Goal: Task Accomplishment & Management: Manage account settings

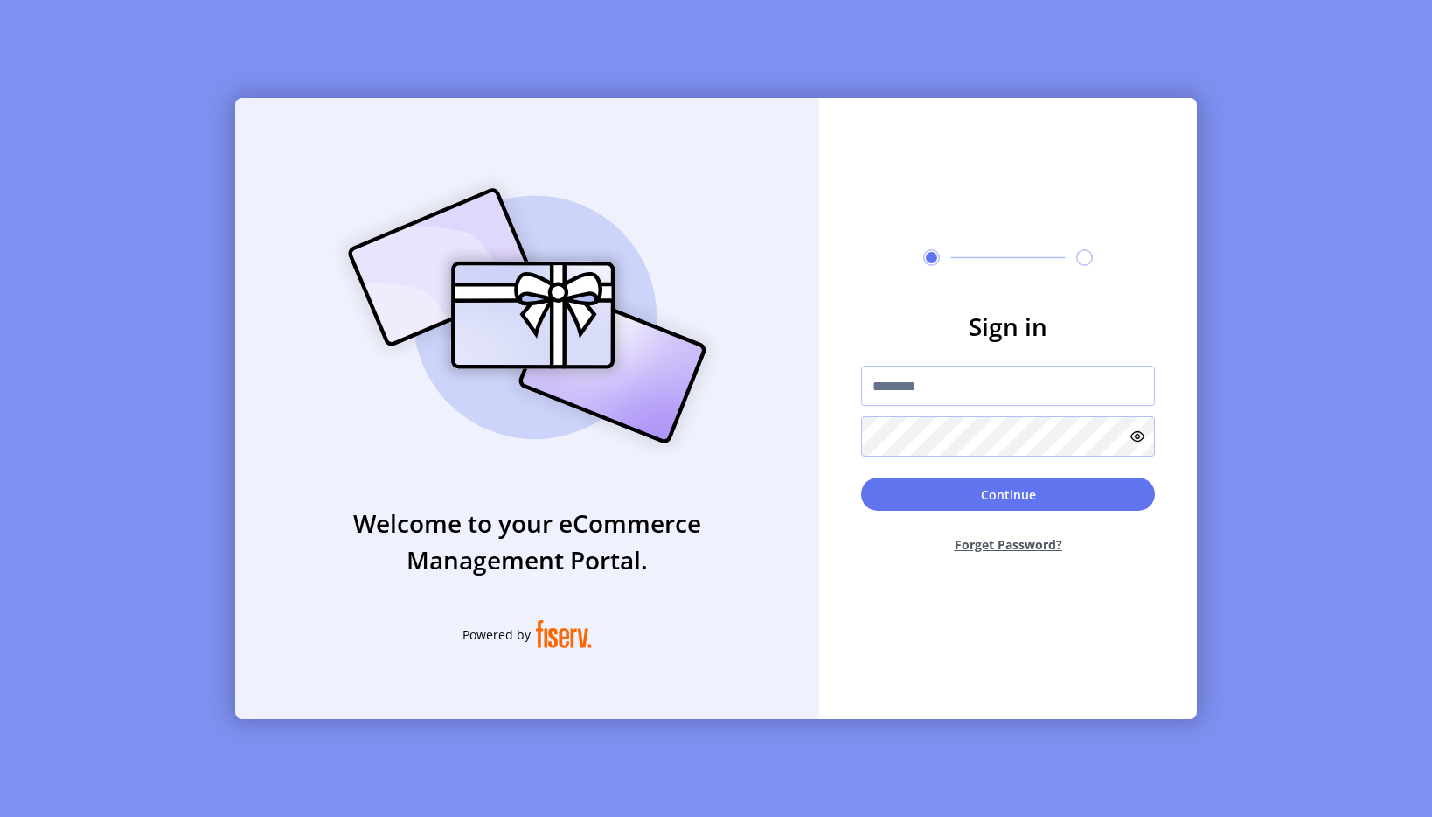
click at [957, 381] on input "text" at bounding box center [1008, 386] width 294 height 40
type input "**********"
drag, startPoint x: 993, startPoint y: 518, endPoint x: 994, endPoint y: 503, distance: 14.9
click at [993, 517] on div "Continue Forget Password?" at bounding box center [1008, 522] width 294 height 90
click at [994, 498] on button "Continue" at bounding box center [1008, 493] width 294 height 33
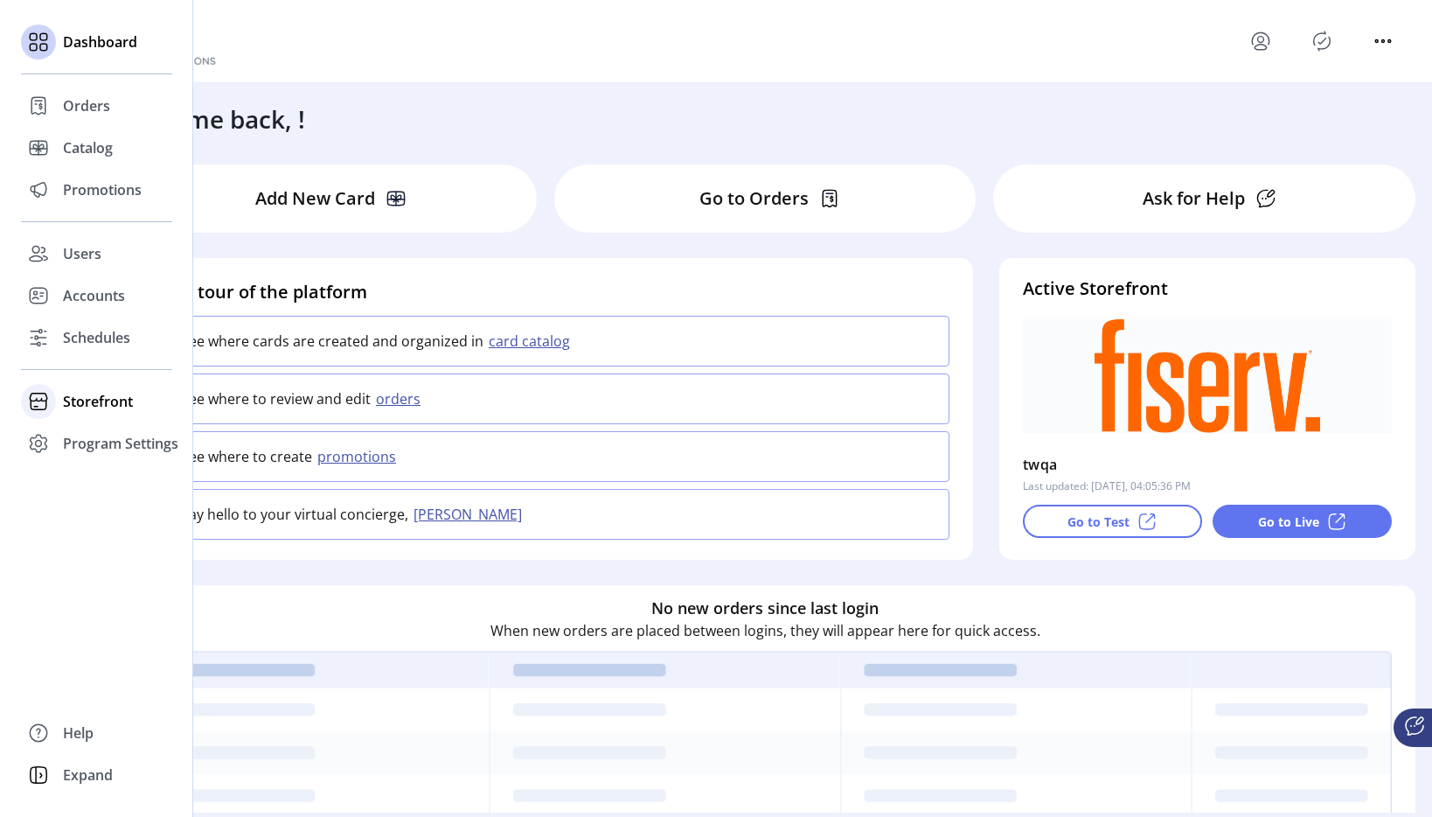
click at [57, 395] on div "Storefront" at bounding box center [96, 401] width 151 height 42
click at [87, 463] on span "Styling" at bounding box center [85, 464] width 45 height 21
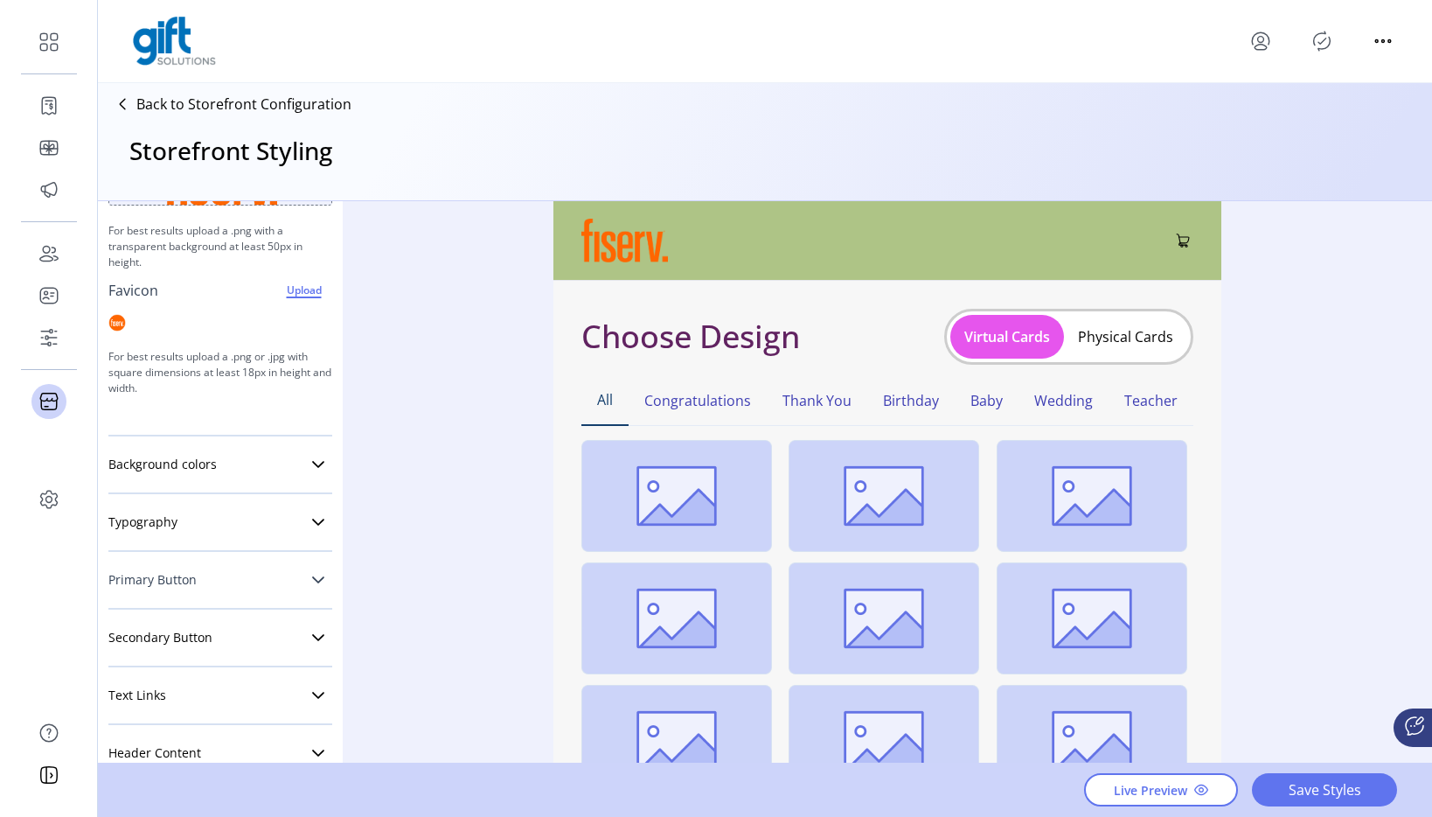
scroll to position [192, 0]
click at [220, 578] on link "Primary Button" at bounding box center [220, 575] width 224 height 35
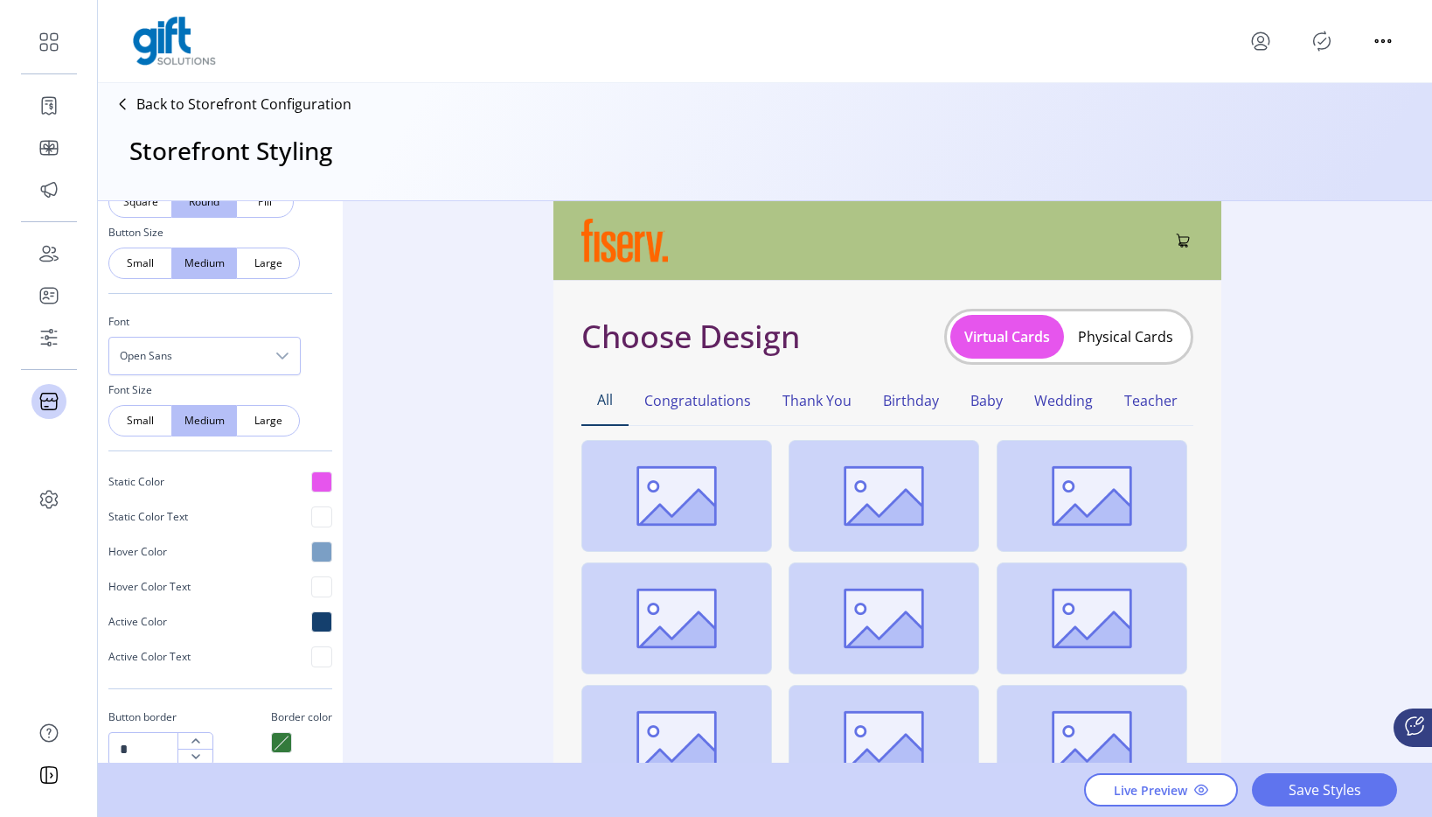
scroll to position [634, 0]
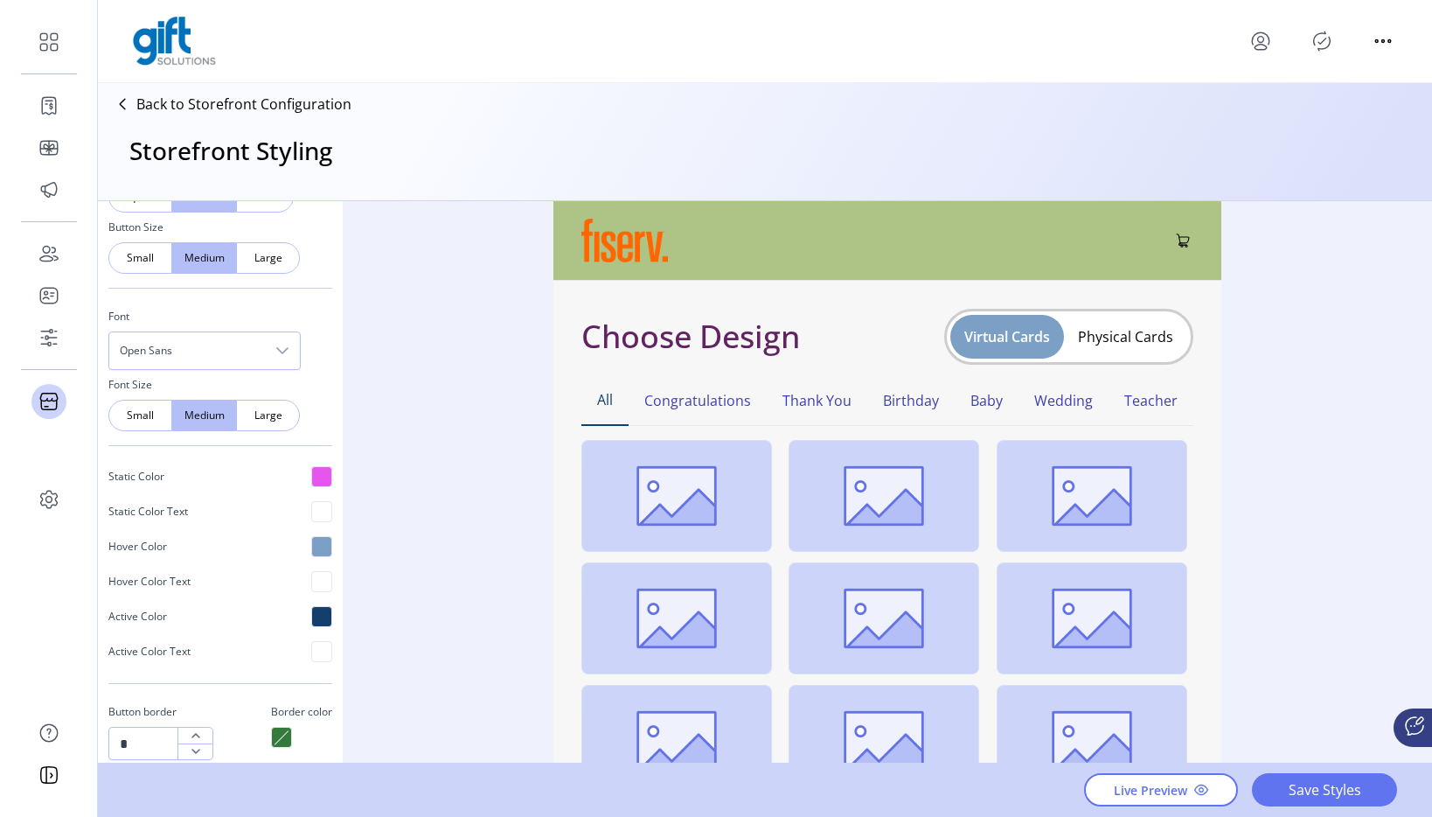
click at [996, 342] on button "Virtual Cards" at bounding box center [1008, 337] width 114 height 44
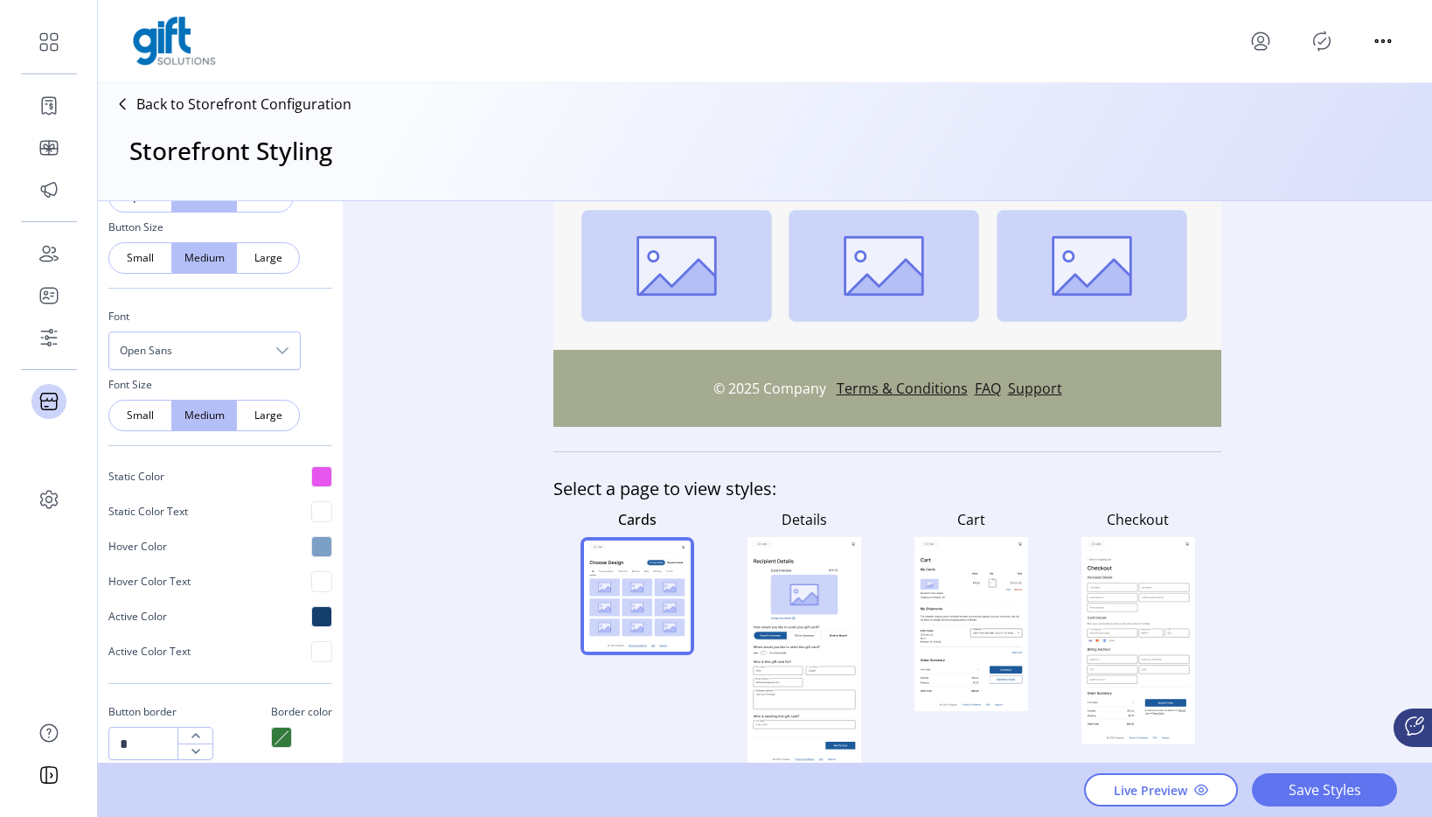
scroll to position [477, 0]
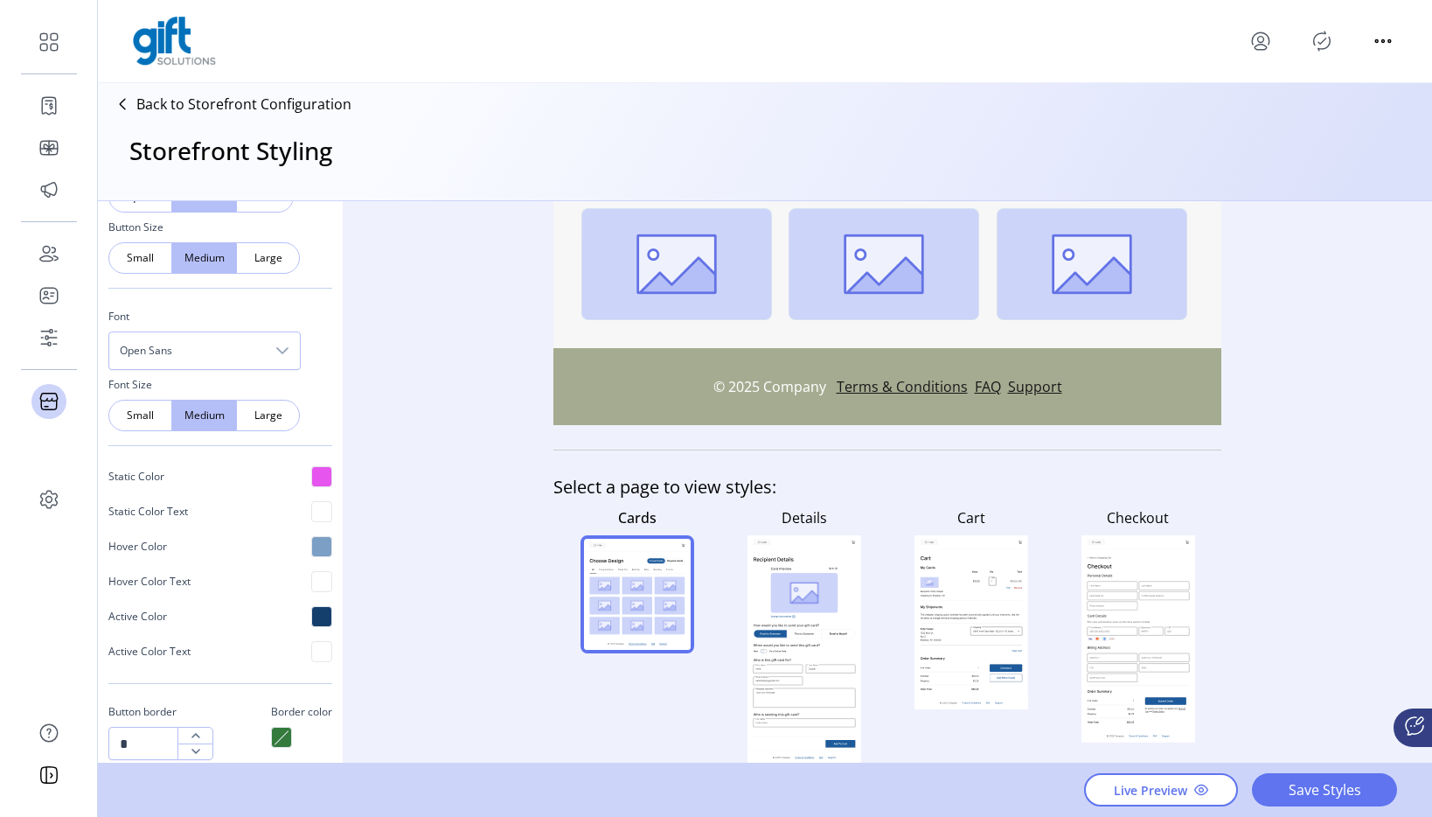
click at [777, 668] on rect at bounding box center [777, 669] width 49 height 8
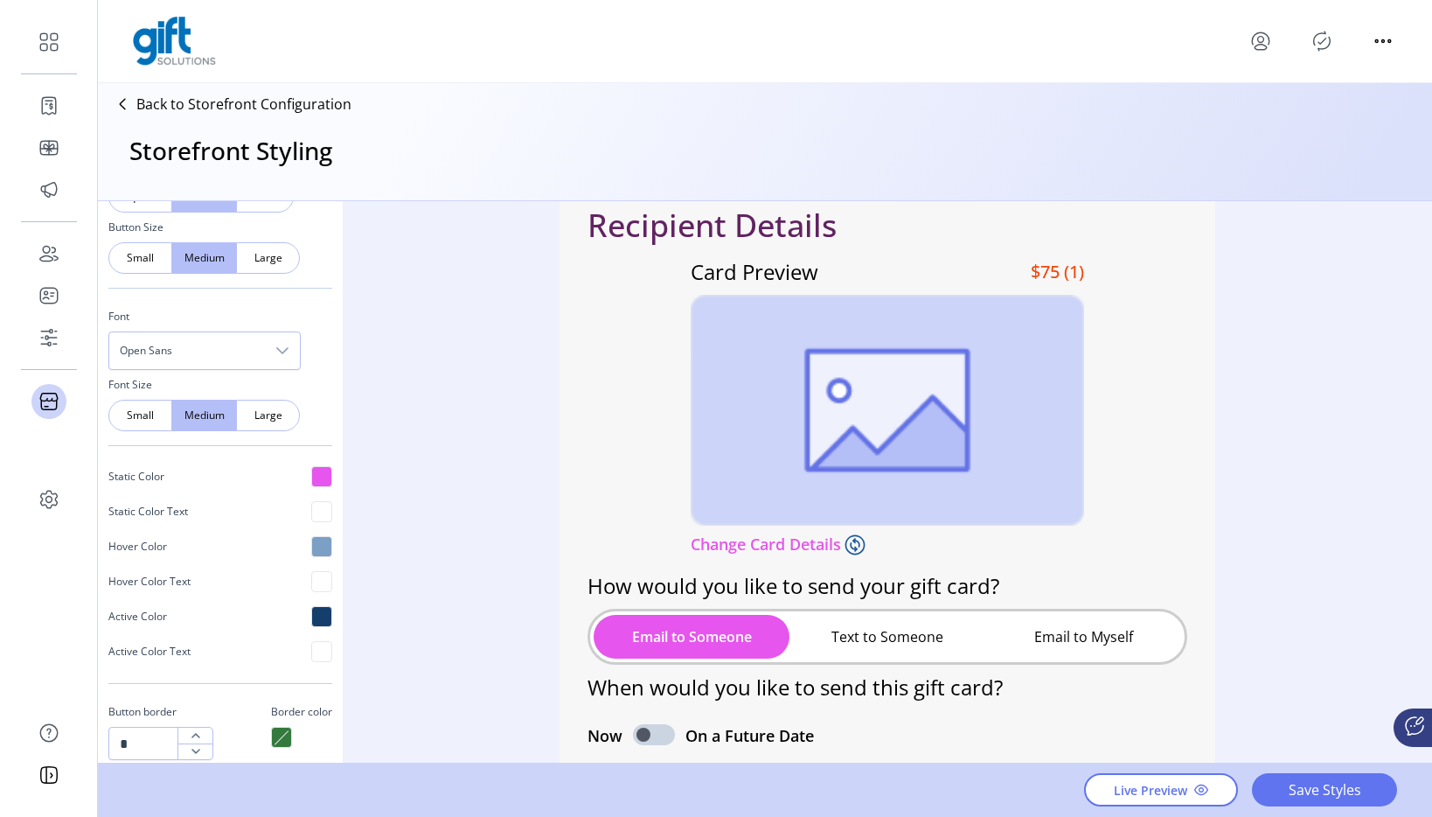
scroll to position [203, 0]
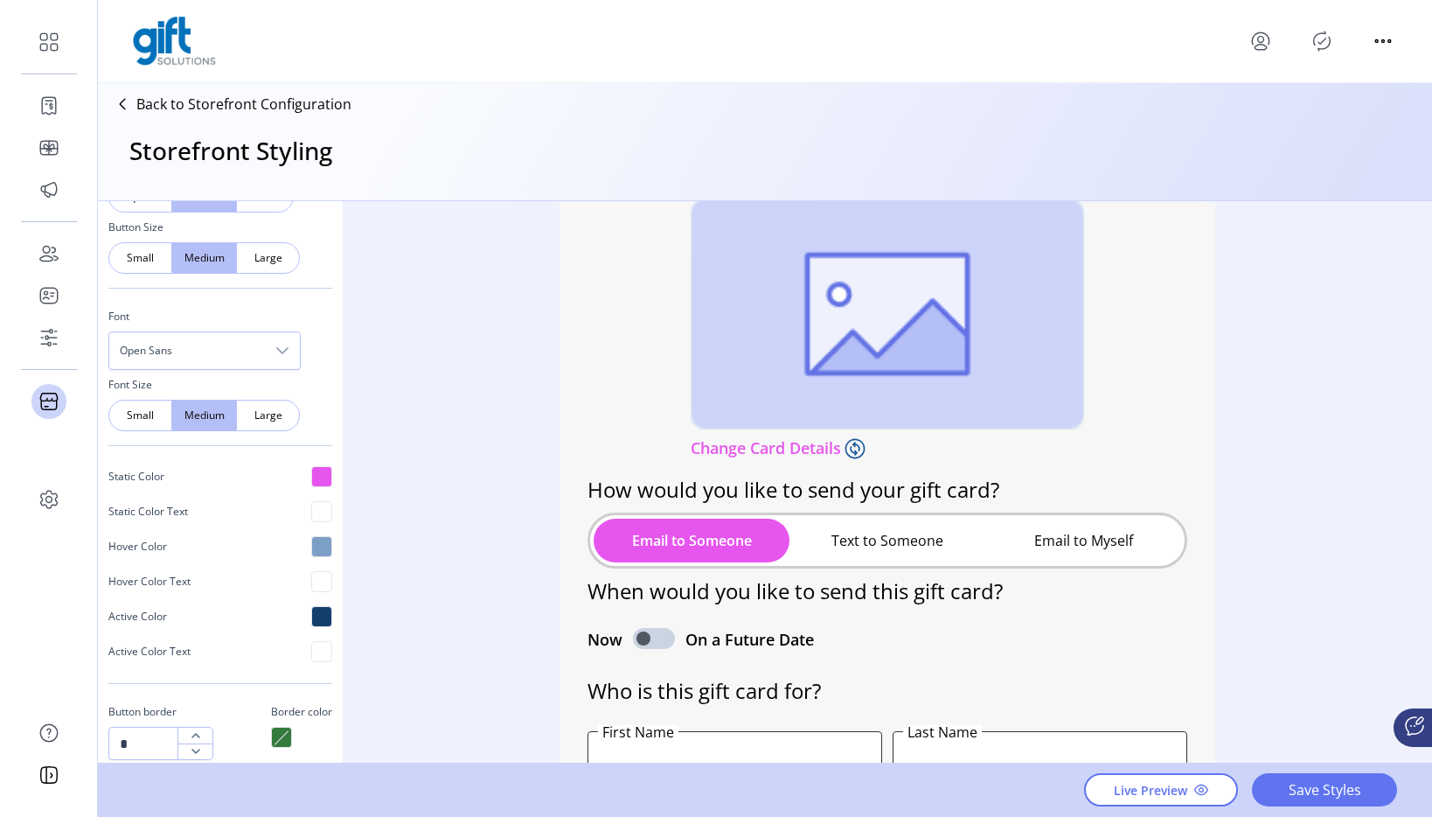
click at [874, 531] on button "Text to Someone" at bounding box center [888, 541] width 196 height 44
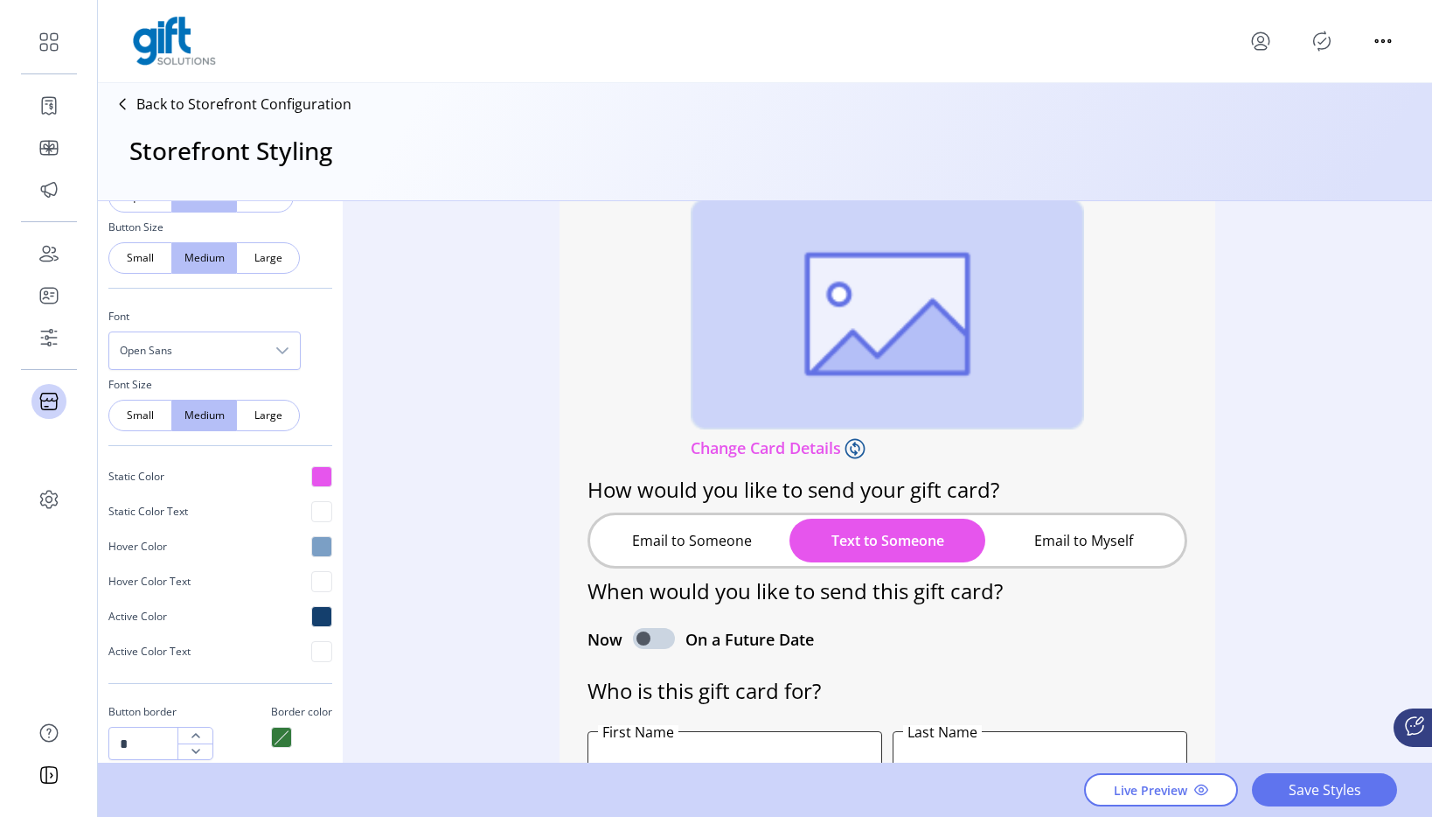
click at [1123, 540] on button "Email to Myself" at bounding box center [1084, 541] width 196 height 44
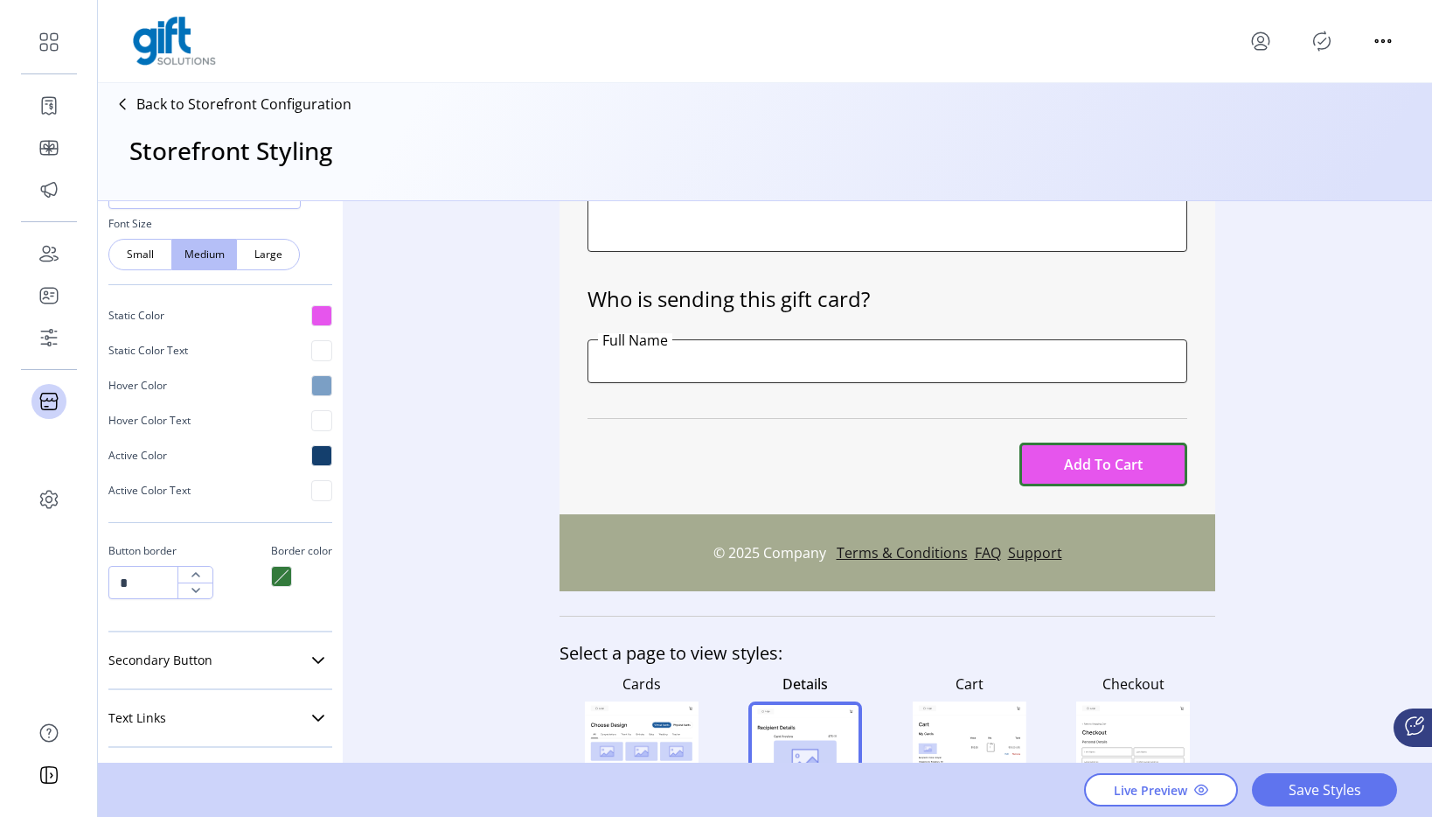
scroll to position [798, 0]
click at [213, 655] on link "Secondary Button" at bounding box center [220, 656] width 224 height 35
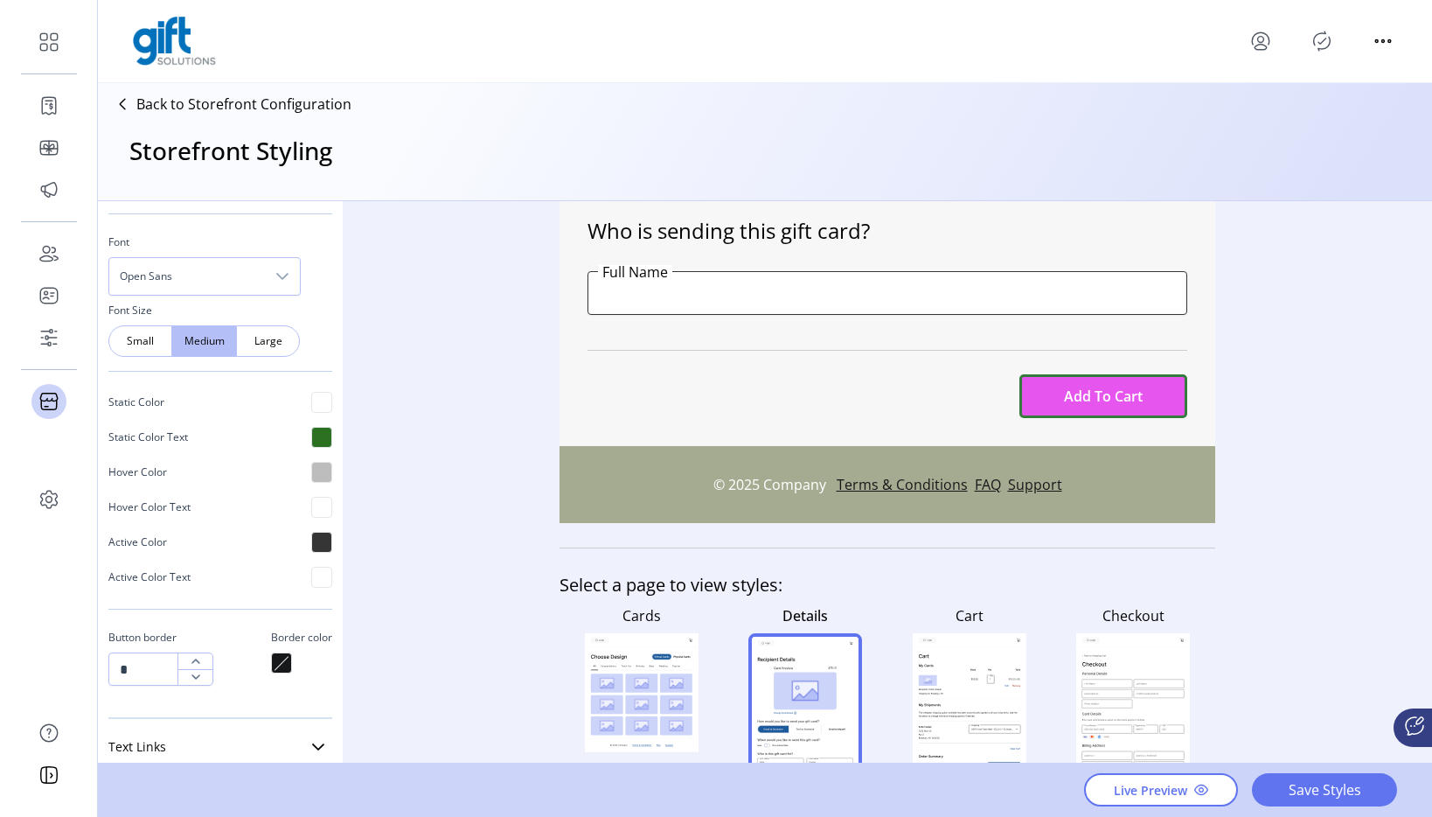
scroll to position [1055, 0]
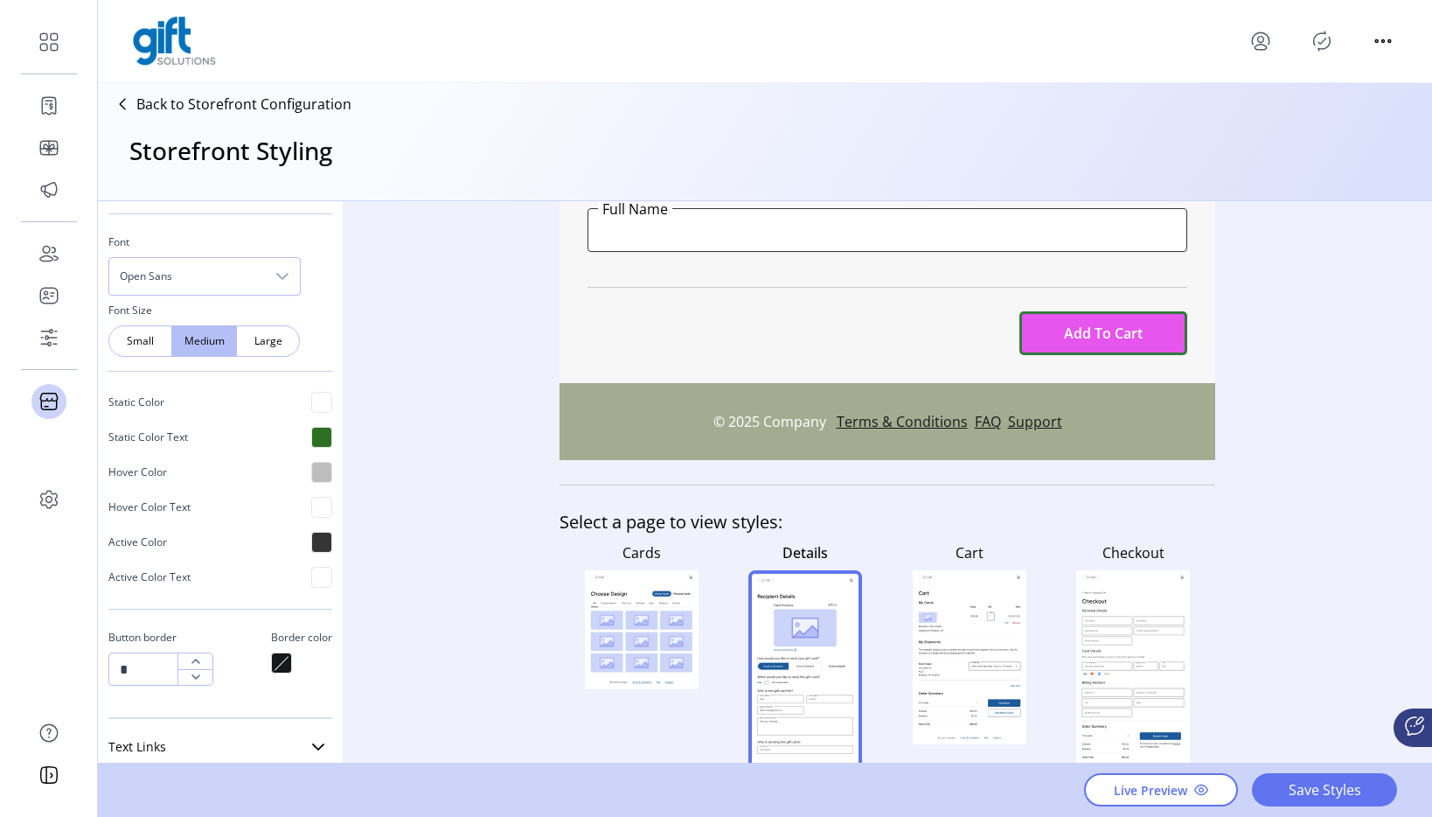
click at [974, 695] on rect at bounding box center [970, 657] width 114 height 174
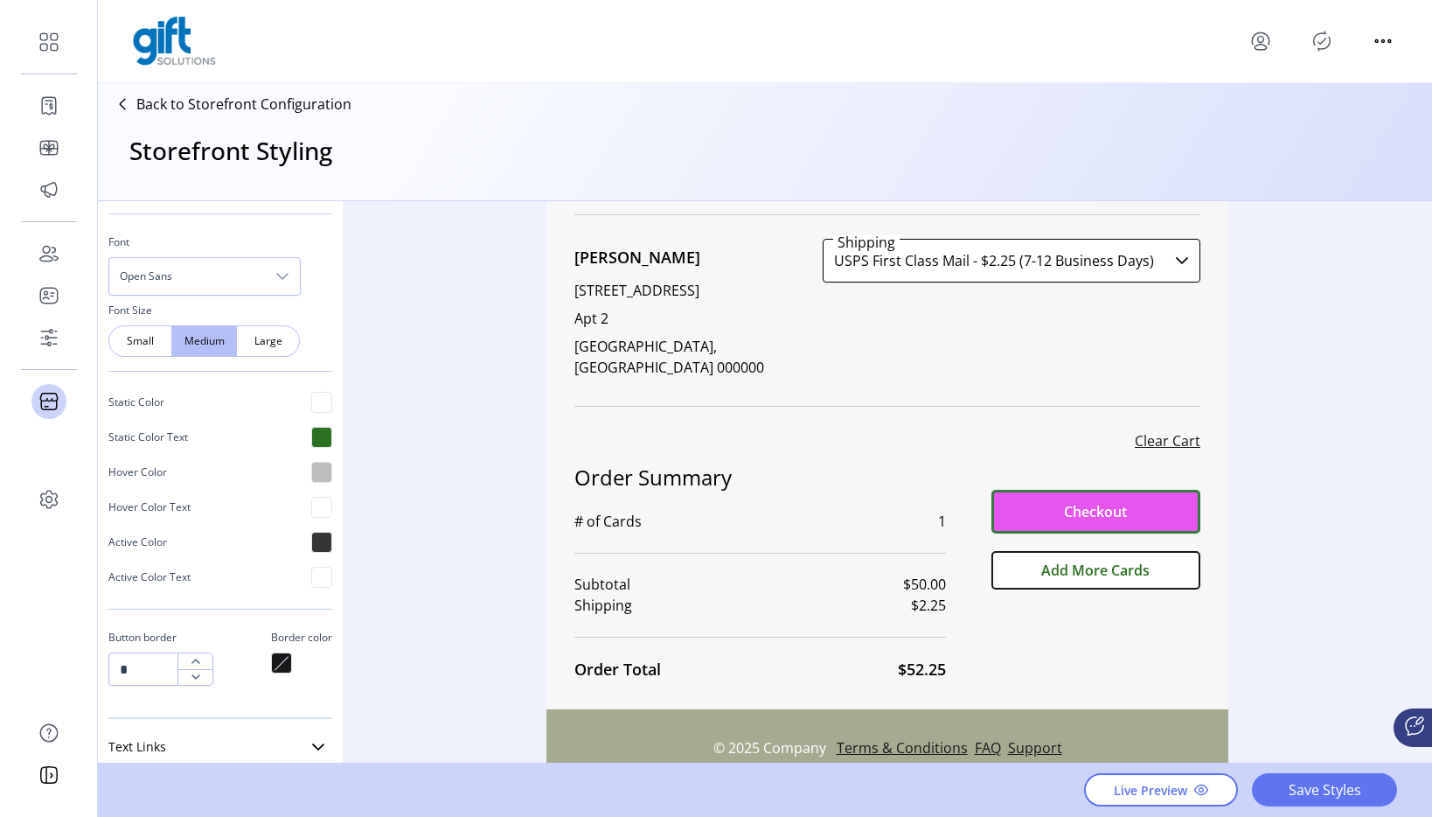
scroll to position [563, 0]
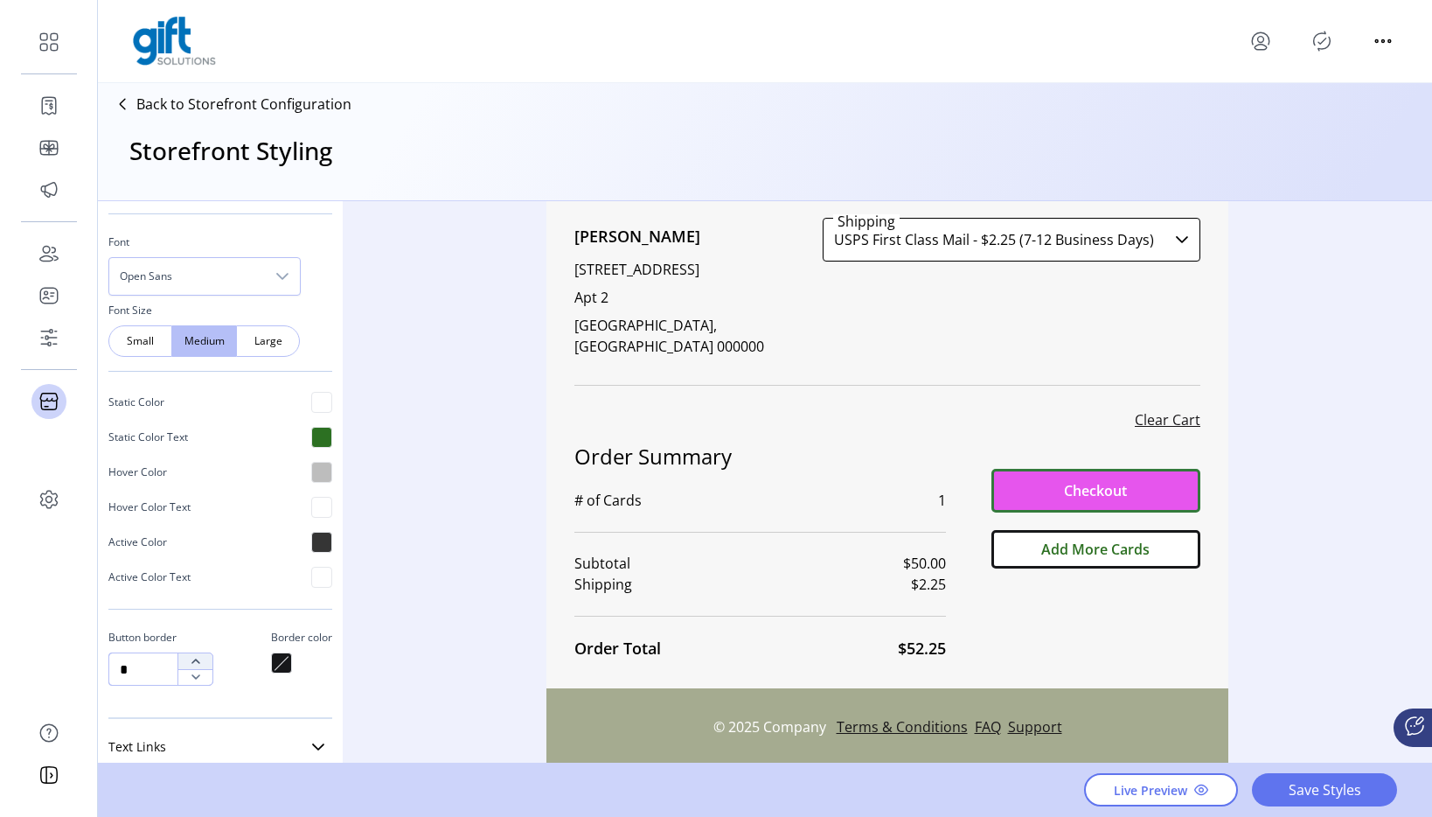
click at [200, 660] on icon "button" at bounding box center [196, 661] width 14 height 14
click at [199, 678] on icon "button" at bounding box center [196, 677] width 14 height 14
type input "*"
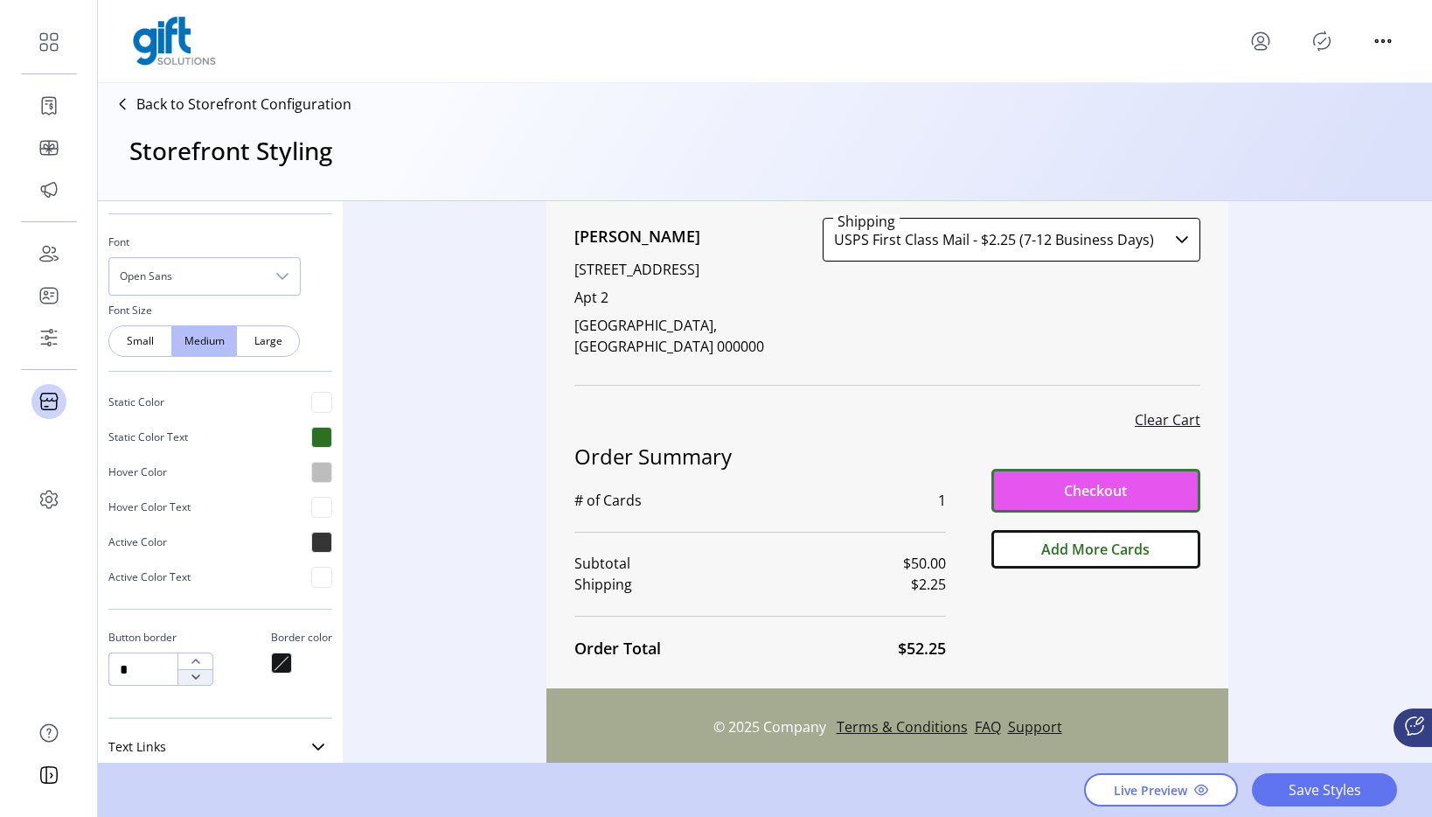
click at [199, 678] on icon "button" at bounding box center [196, 677] width 14 height 14
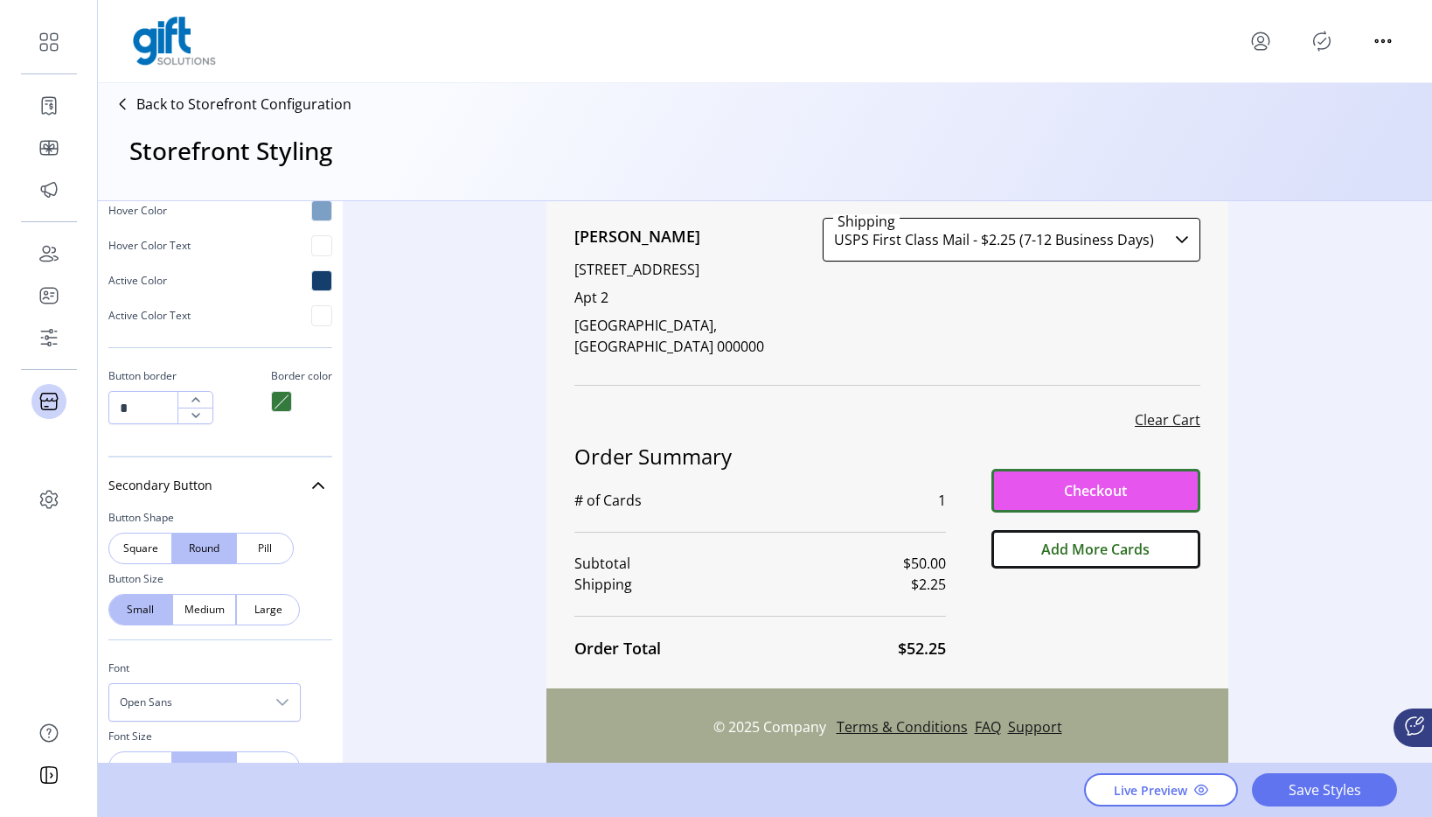
scroll to position [966, 0]
click at [271, 401] on div at bounding box center [281, 404] width 21 height 21
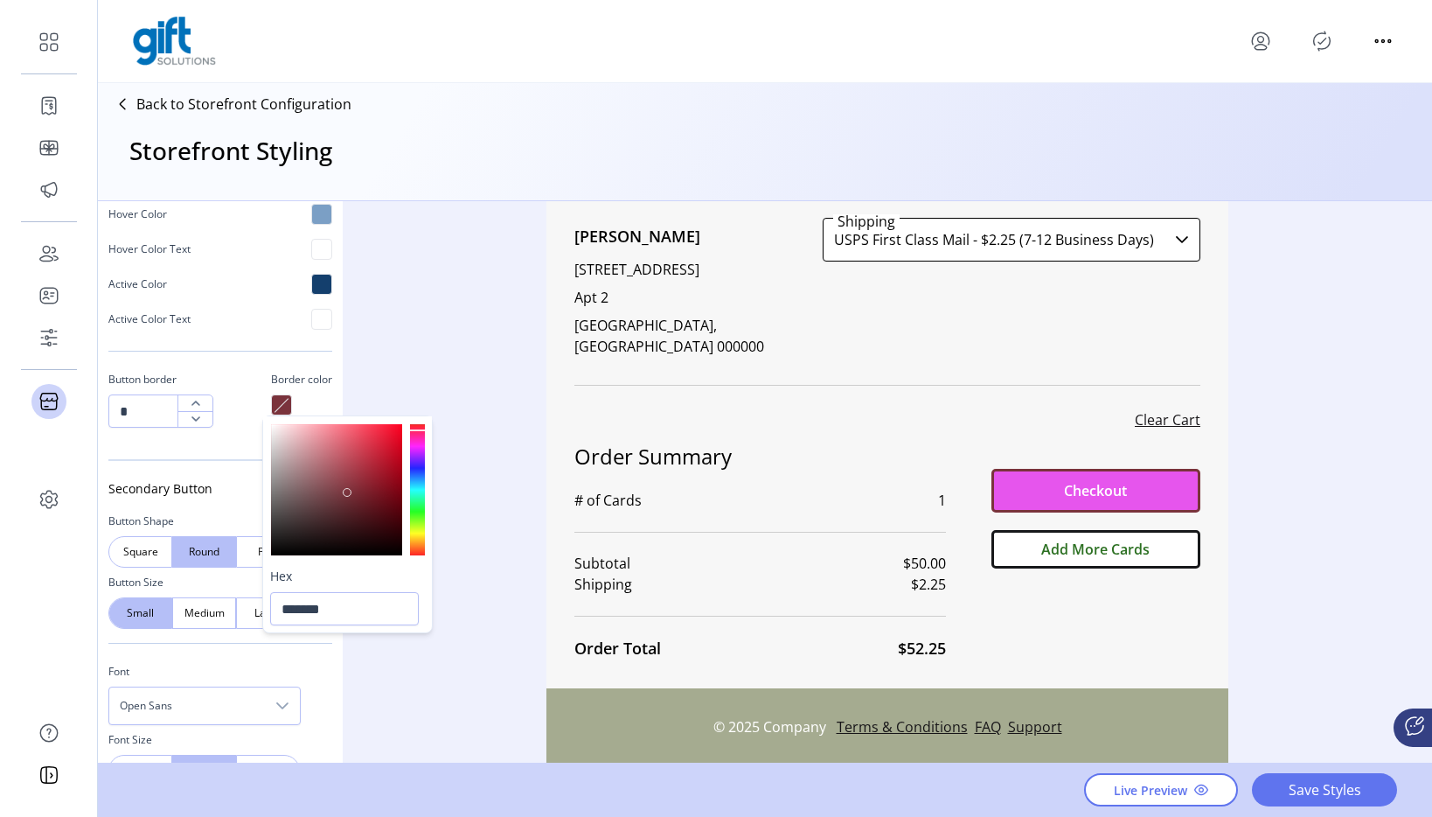
click at [422, 427] on div at bounding box center [417, 489] width 15 height 131
type input "*******"
click at [400, 424] on div at bounding box center [336, 489] width 131 height 131
click at [495, 480] on div "Styling Toolbar Brand Logo Upload For best results upload a .png with a transpa…" at bounding box center [765, 482] width 1335 height 563
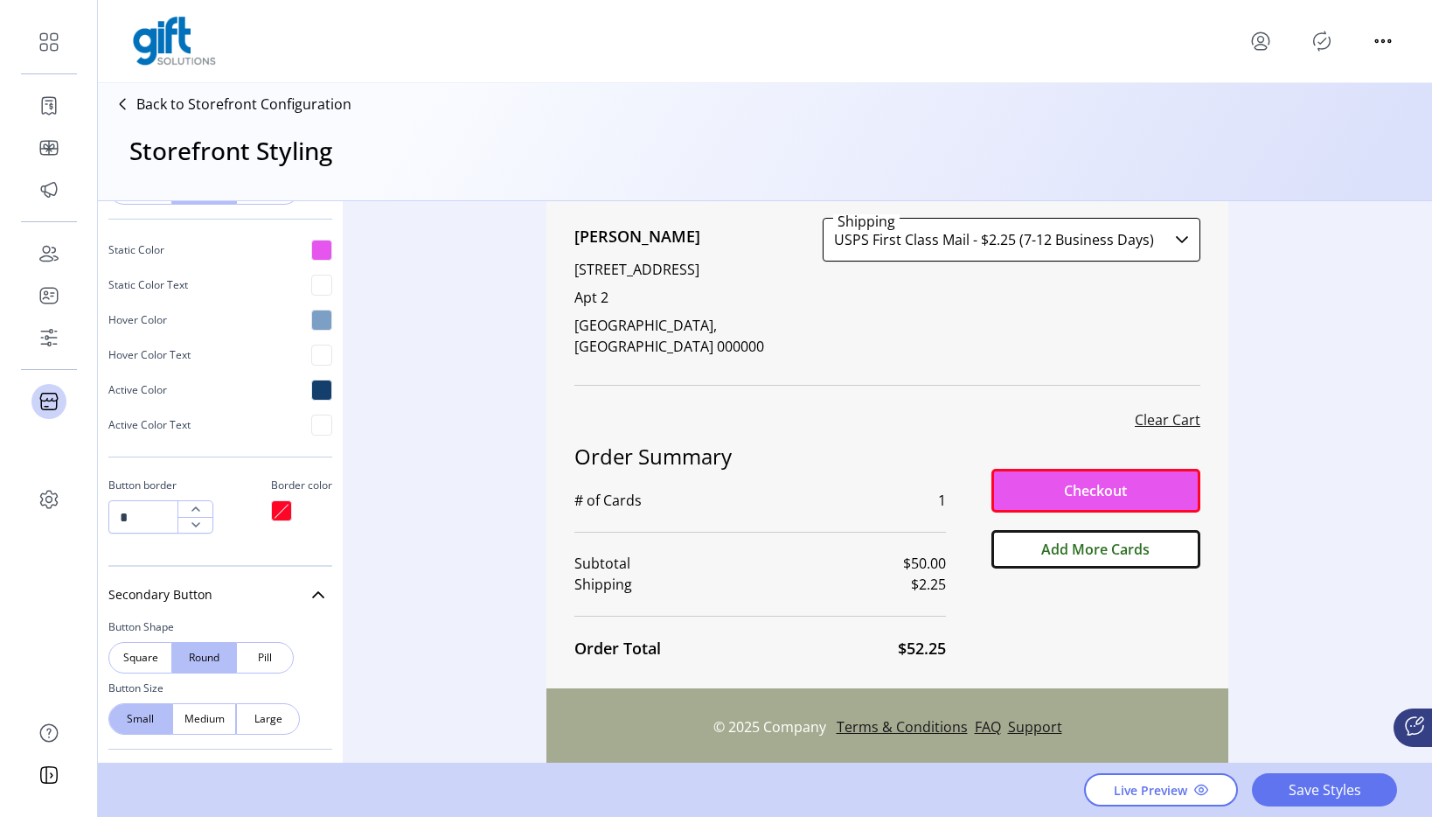
scroll to position [854, 0]
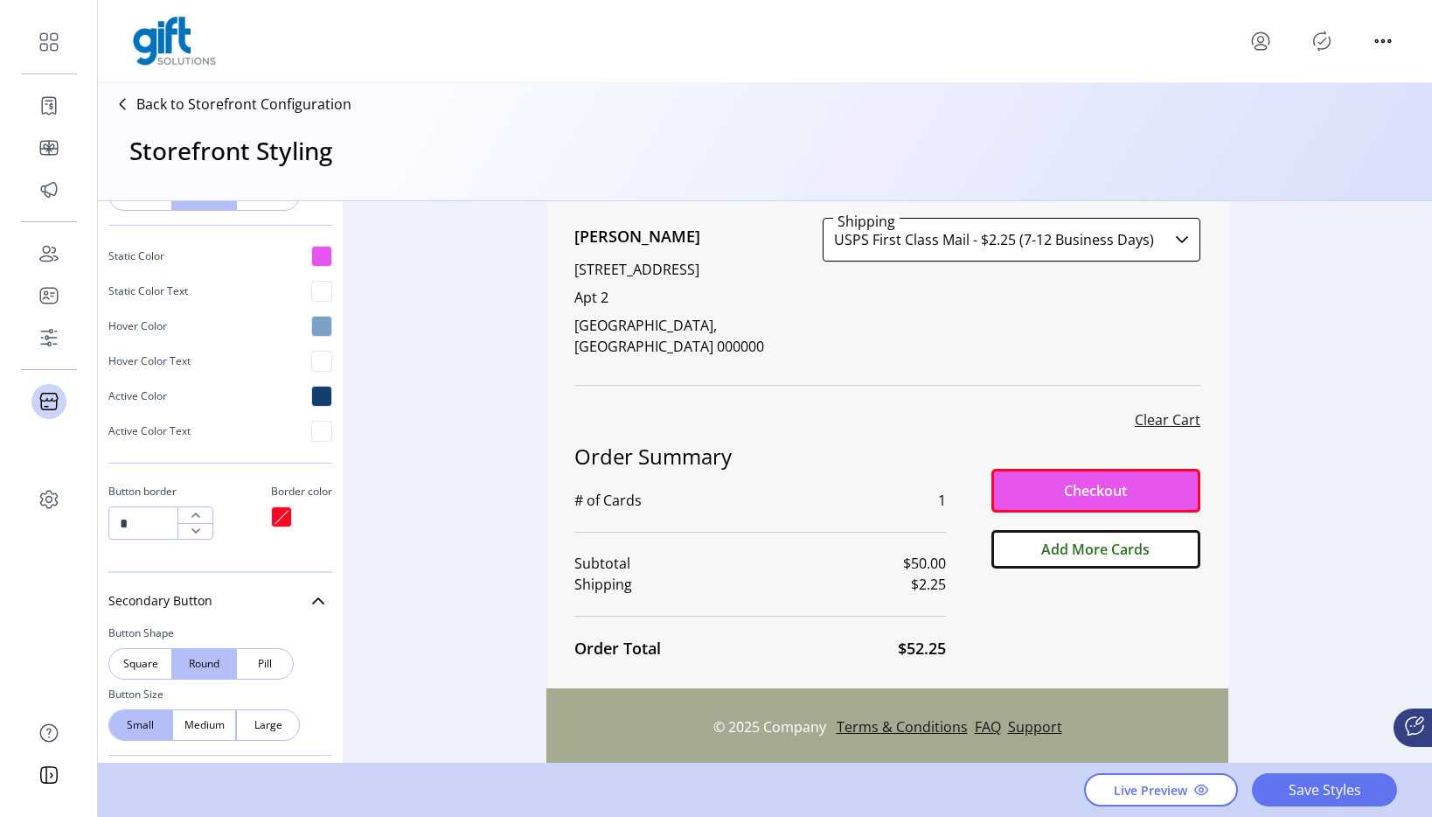
drag, startPoint x: 1011, startPoint y: 482, endPoint x: 927, endPoint y: 475, distance: 84.2
click at [927, 475] on div "Order Summary # of Cards 1 Subtotal $50.00 Shipping $2.25 Order Total $52.25 Ch…" at bounding box center [888, 551] width 626 height 220
click at [312, 396] on div at bounding box center [321, 396] width 21 height 21
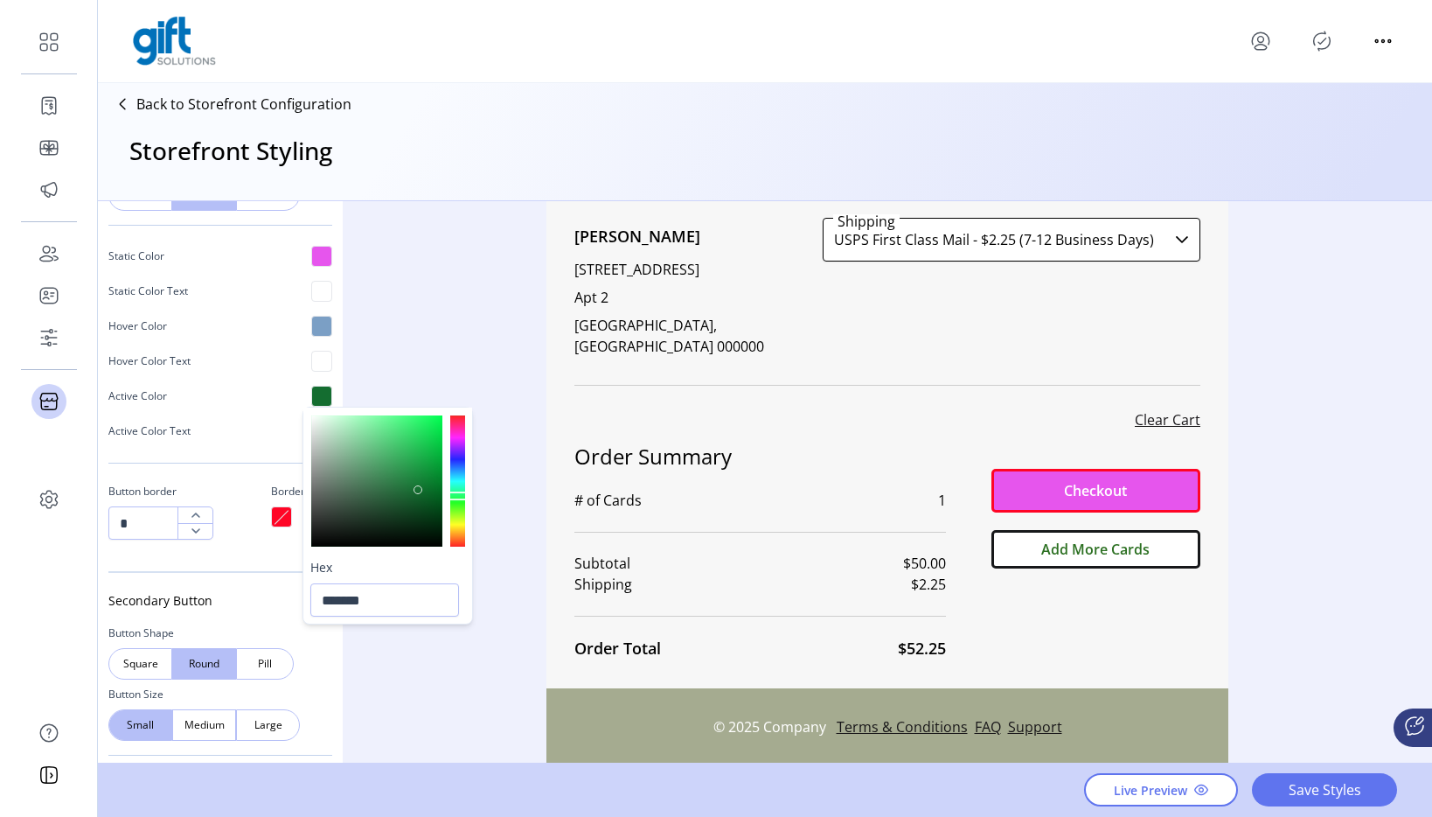
drag, startPoint x: 459, startPoint y: 496, endPoint x: 433, endPoint y: 431, distance: 69.8
click at [459, 496] on div at bounding box center [457, 480] width 15 height 131
type input "*******"
click at [430, 426] on div at bounding box center [376, 480] width 131 height 131
click at [442, 365] on div "Styling Toolbar Brand Logo Upload For best results upload a .png with a transpa…" at bounding box center [765, 482] width 1335 height 563
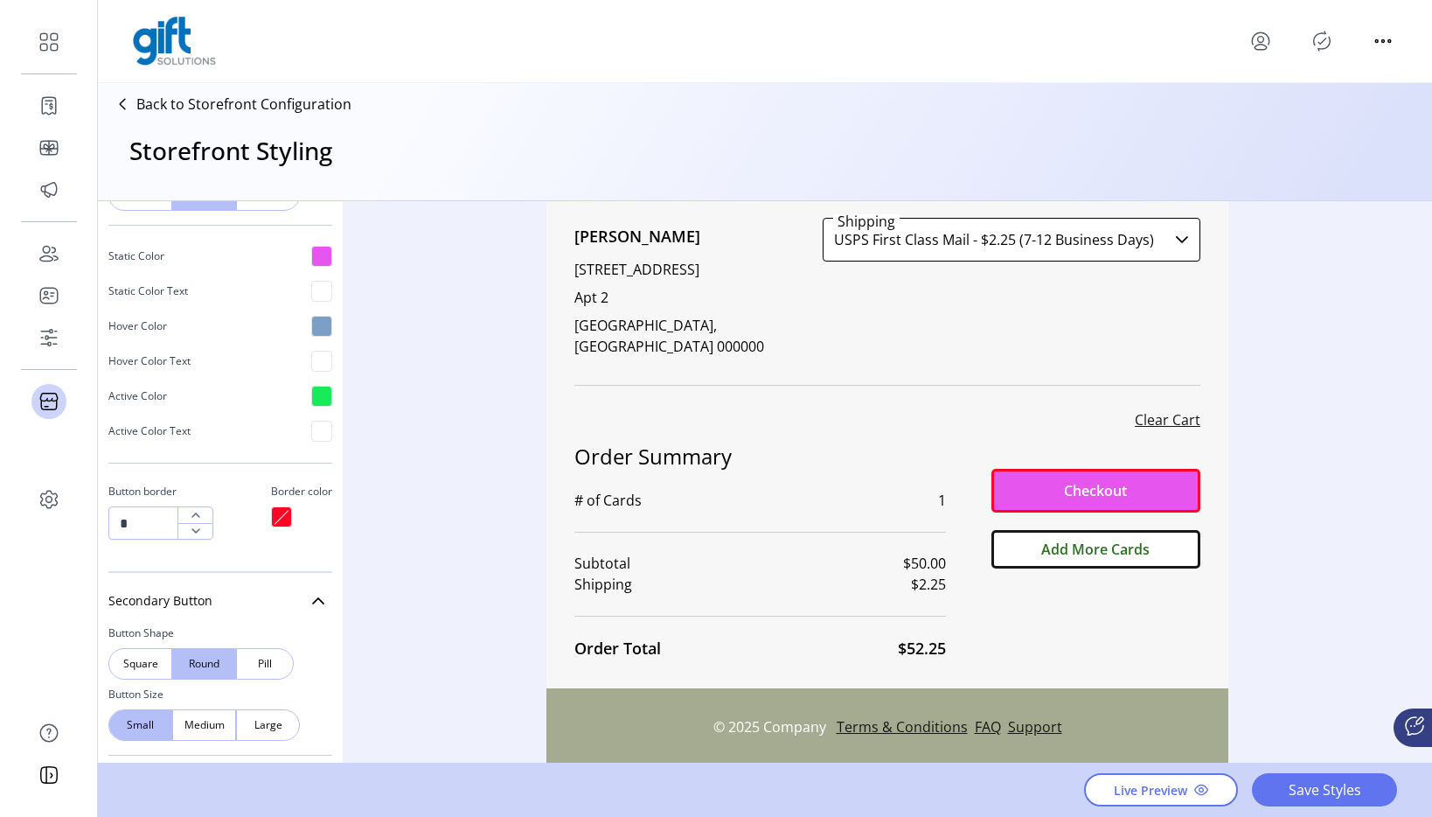
drag, startPoint x: 1038, startPoint y: 466, endPoint x: 1039, endPoint y: 575, distance: 109.3
click at [1039, 575] on div "Checkout Add More Cards" at bounding box center [1079, 551] width 244 height 220
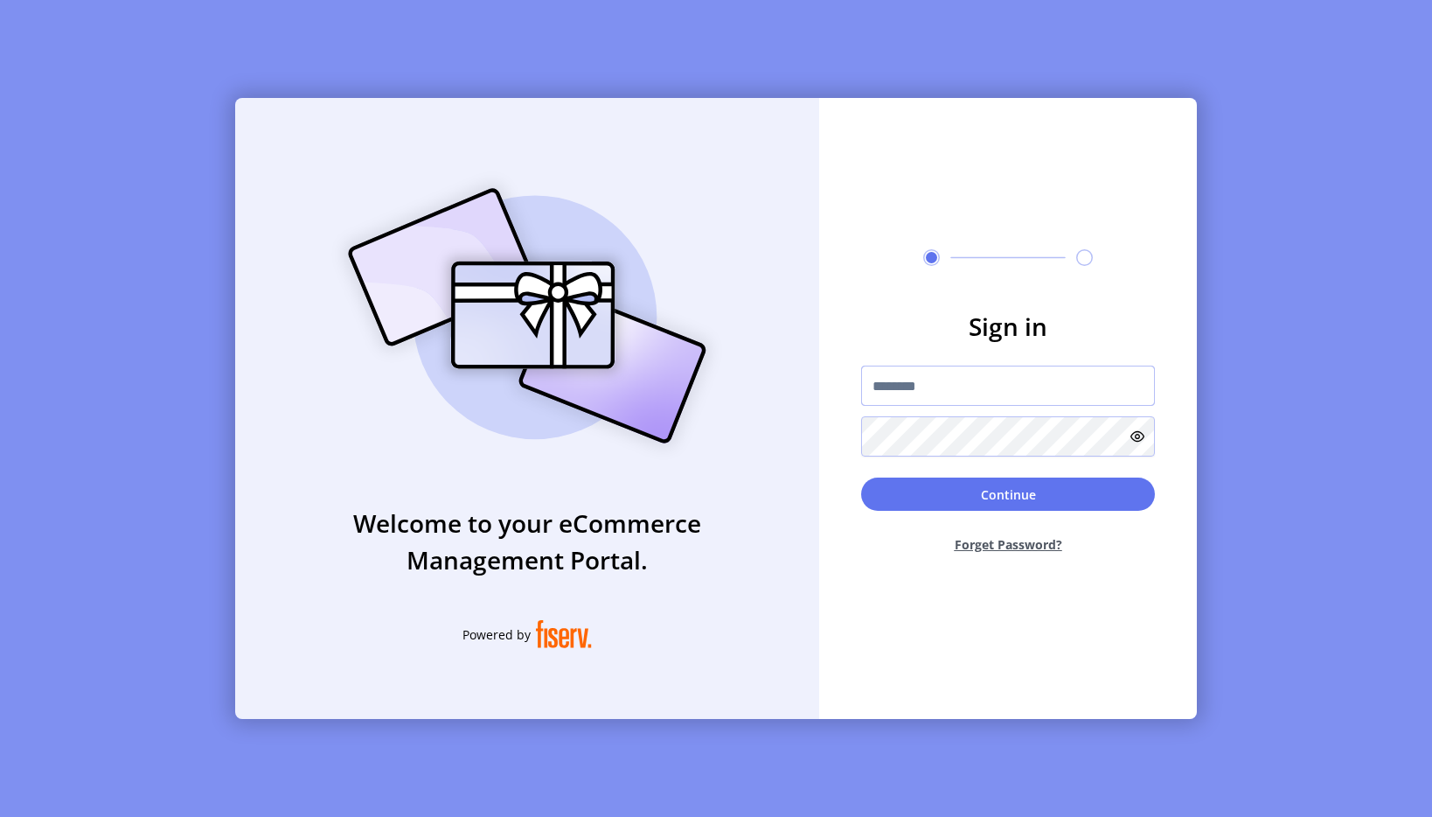
click at [1109, 388] on input "text" at bounding box center [1008, 386] width 294 height 40
type input "**********"
click at [1035, 495] on button "Continue" at bounding box center [1008, 493] width 294 height 33
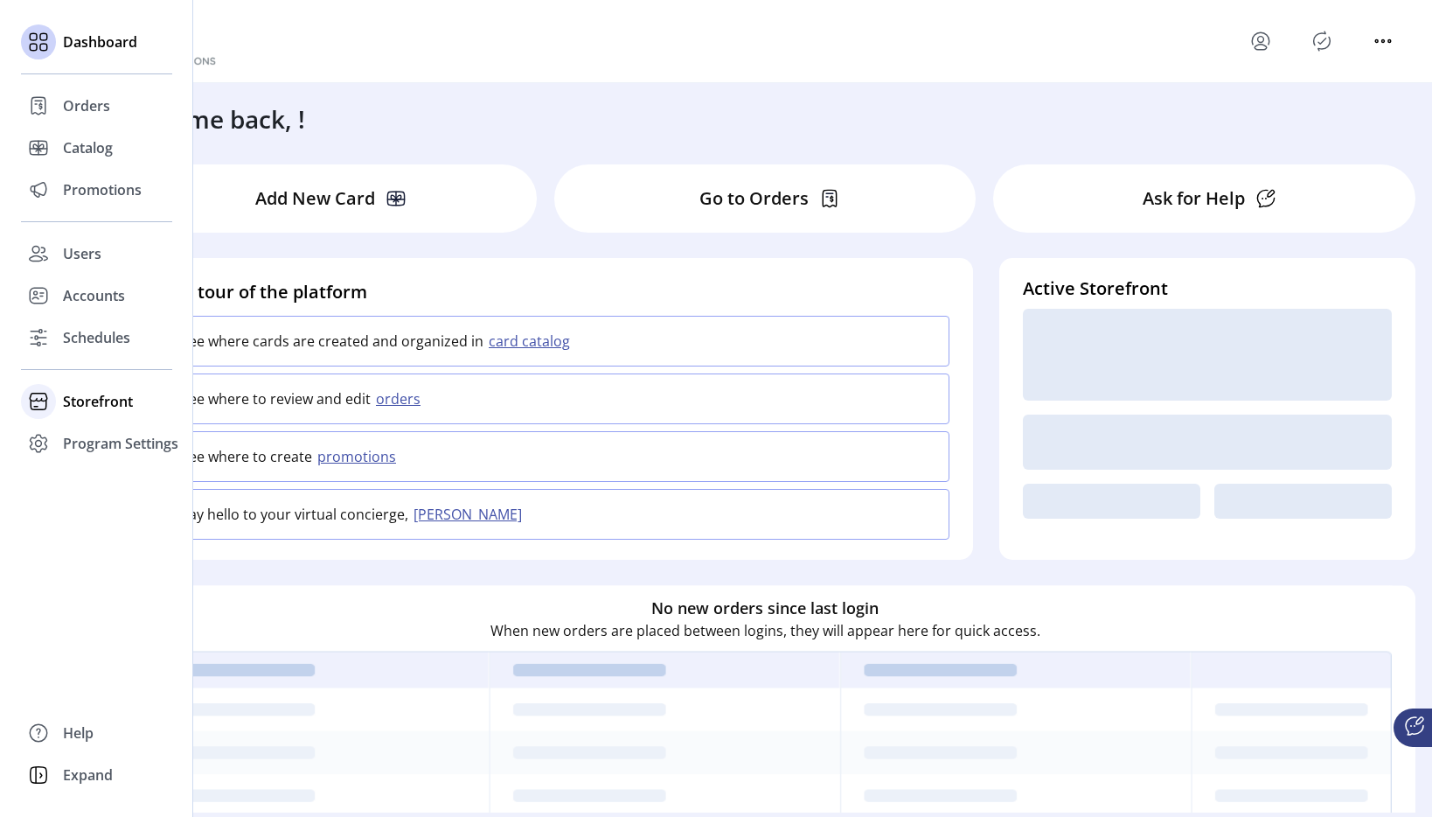
click at [66, 403] on span "Storefront" at bounding box center [98, 401] width 70 height 21
click at [73, 472] on span "Styling" at bounding box center [85, 464] width 45 height 21
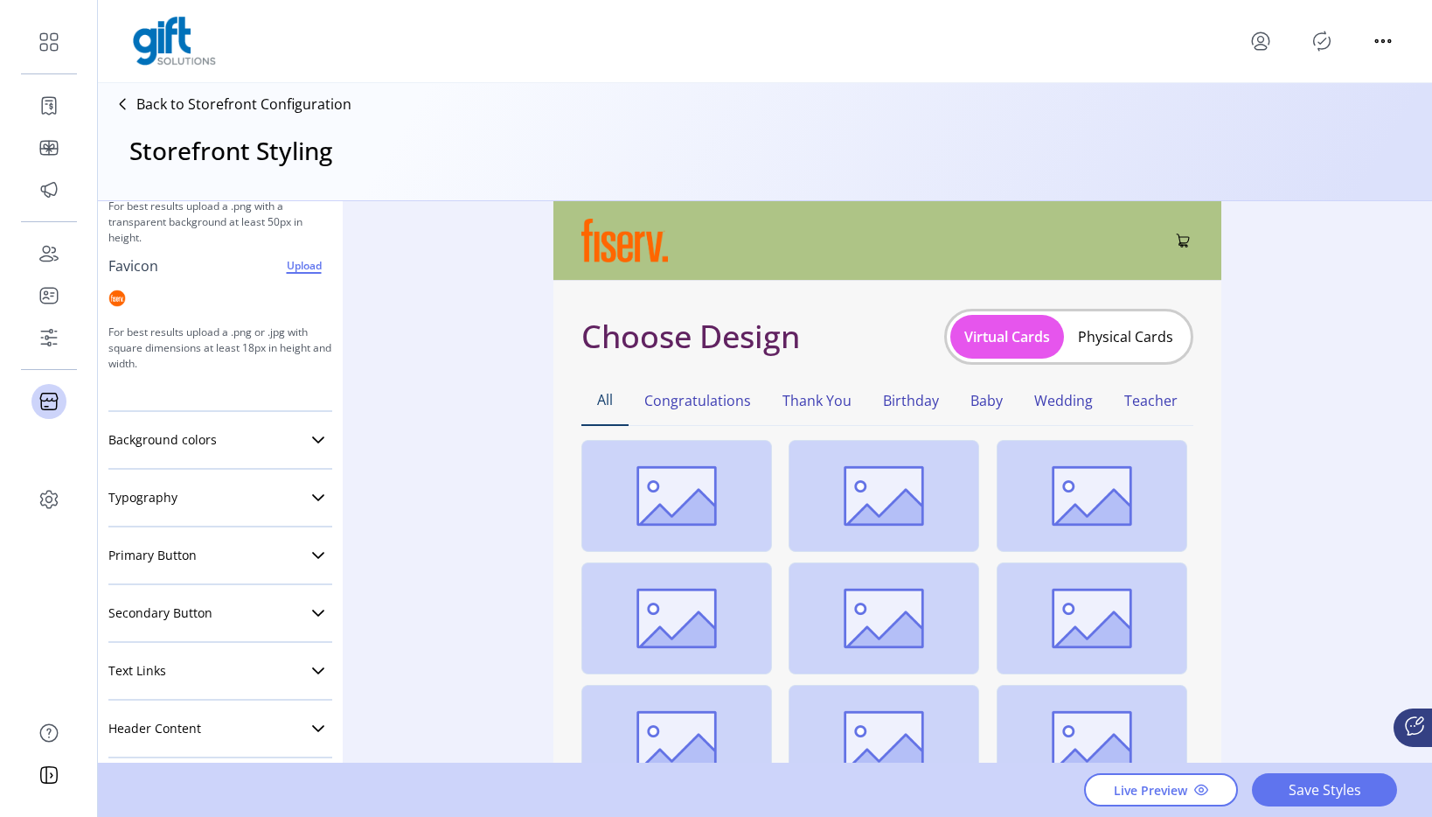
scroll to position [216, 0]
click at [241, 543] on link "Primary Button" at bounding box center [220, 551] width 224 height 35
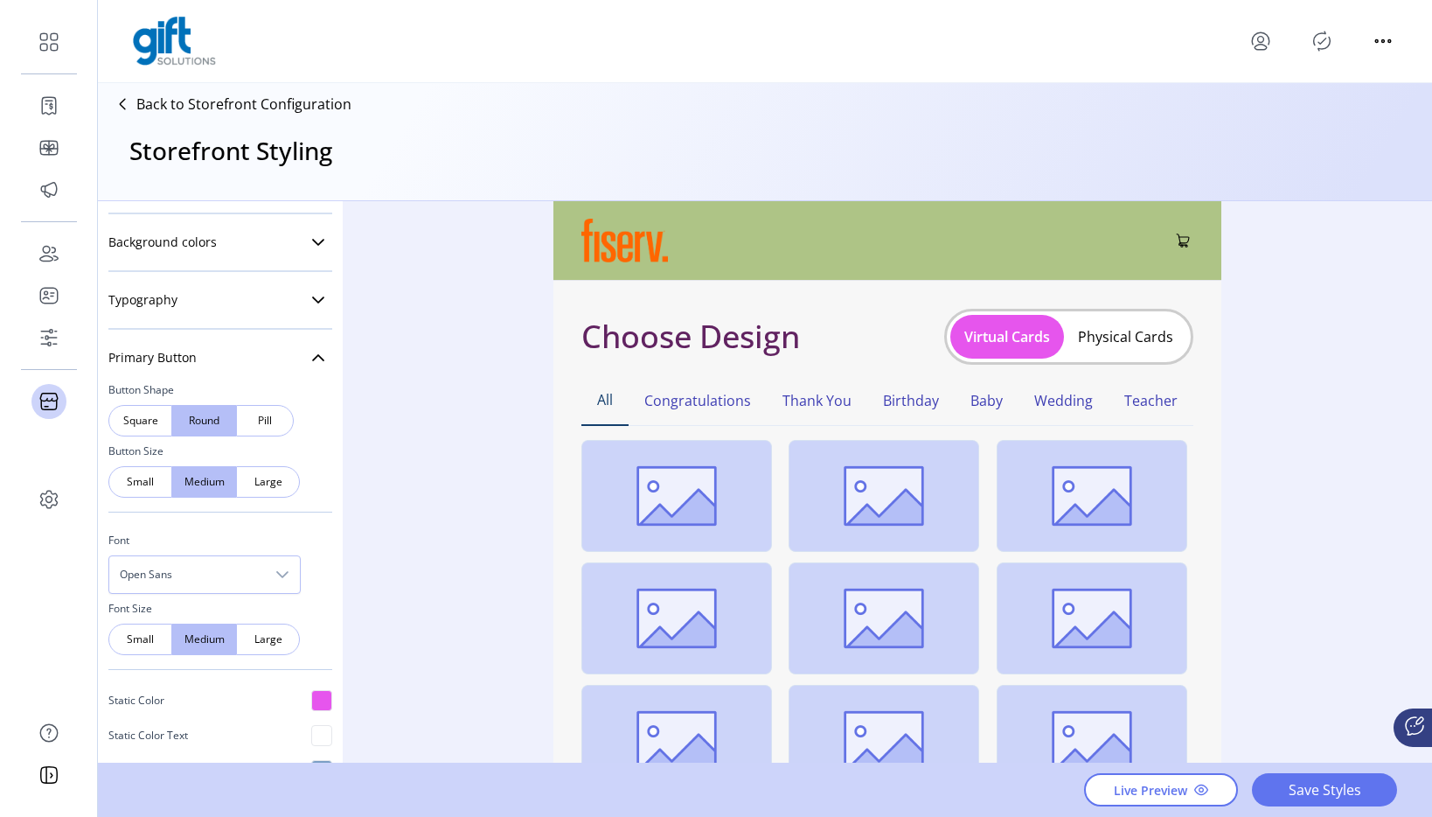
scroll to position [417, 0]
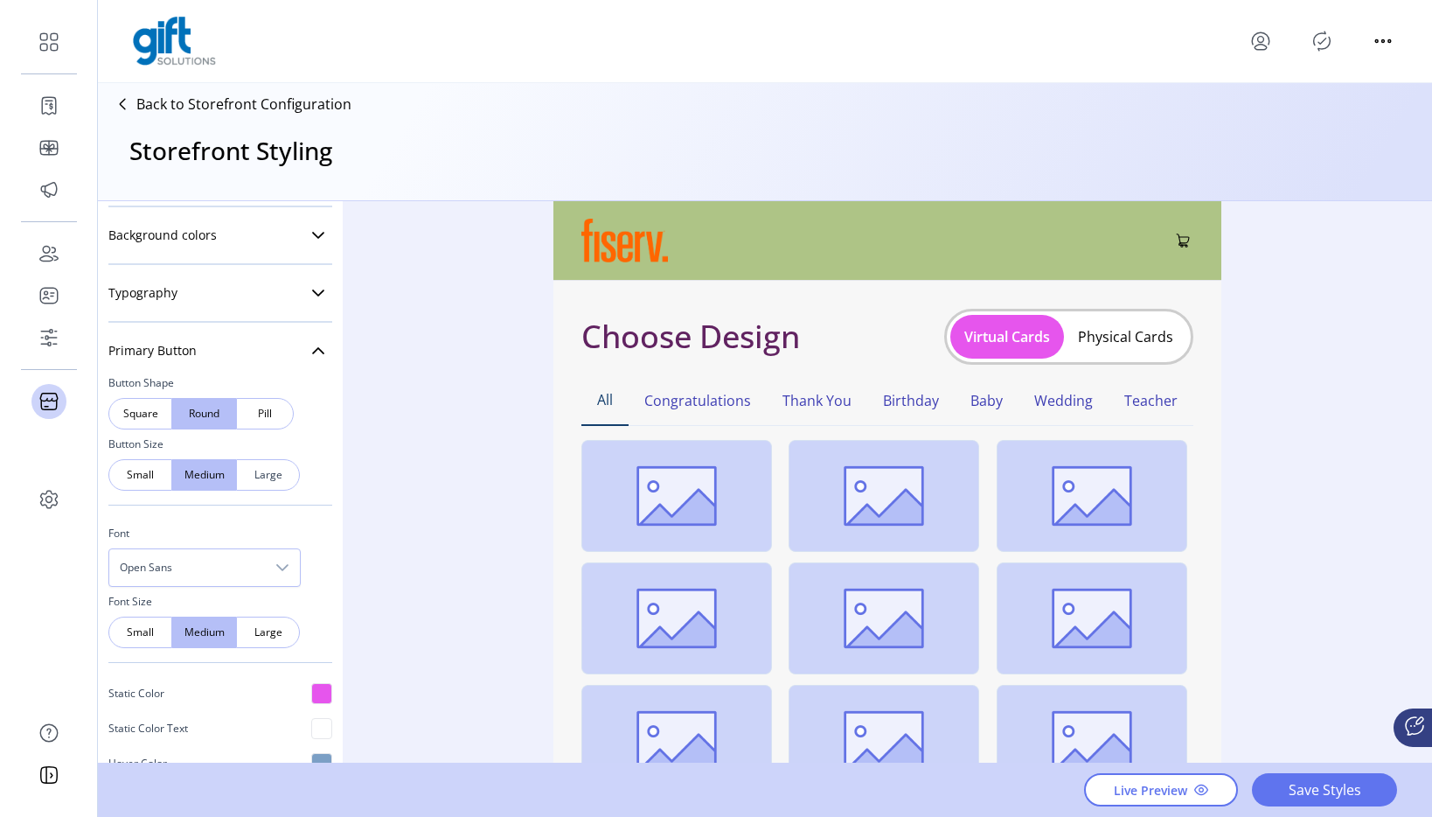
click at [264, 476] on span "Large" at bounding box center [268, 475] width 20 height 16
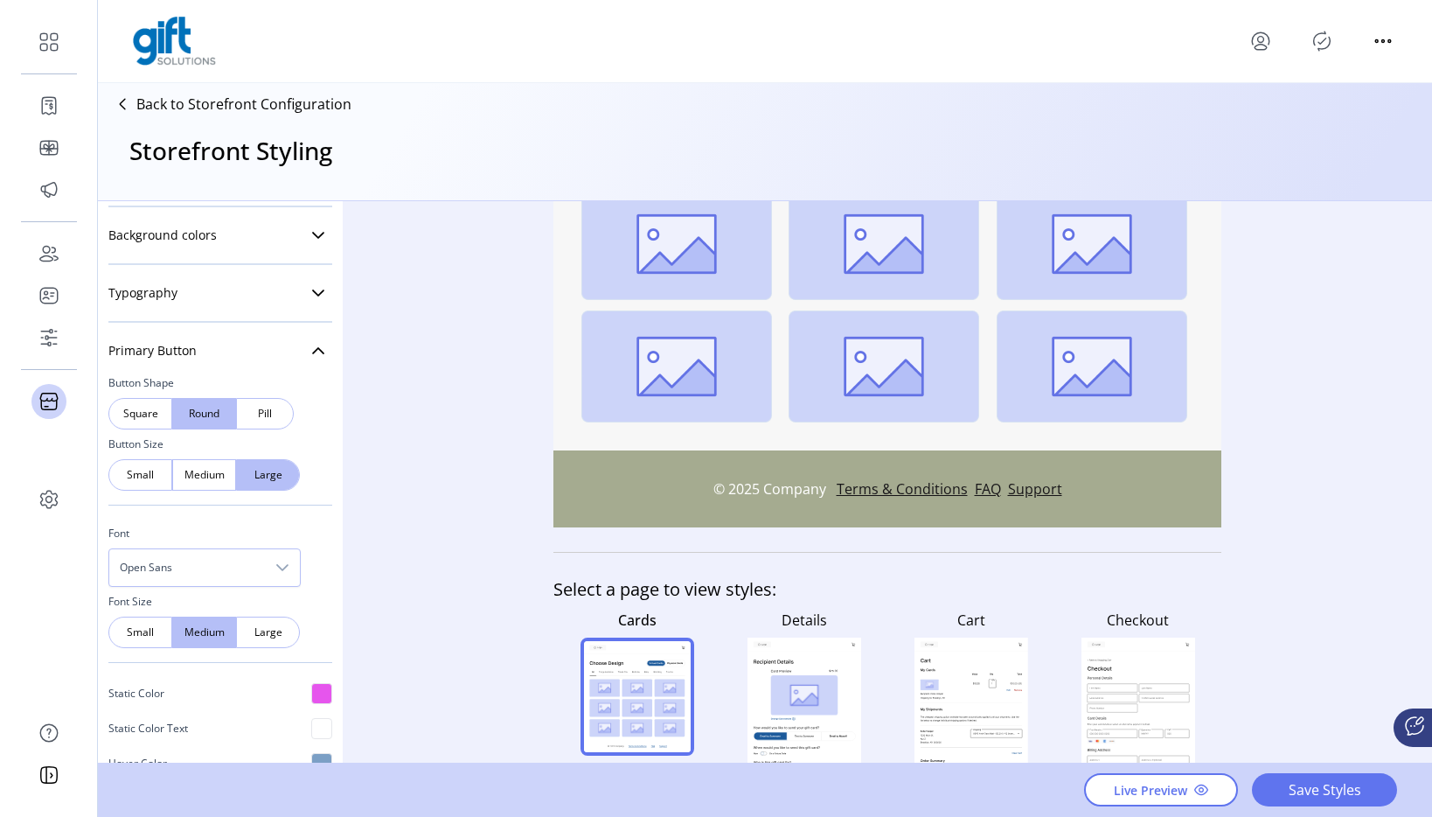
scroll to position [482, 0]
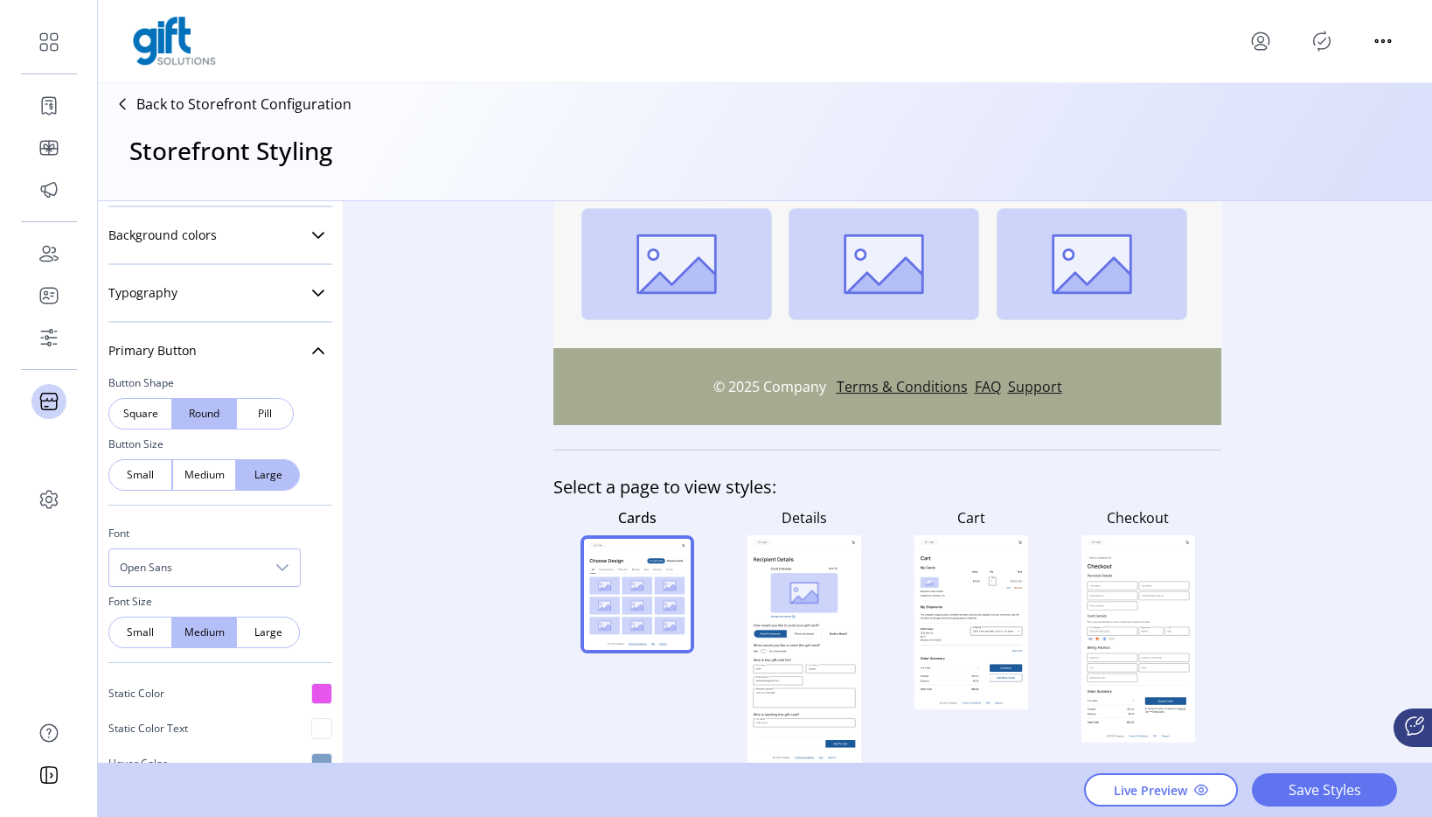
click at [822, 645] on rect at bounding box center [803, 650] width 101 height 166
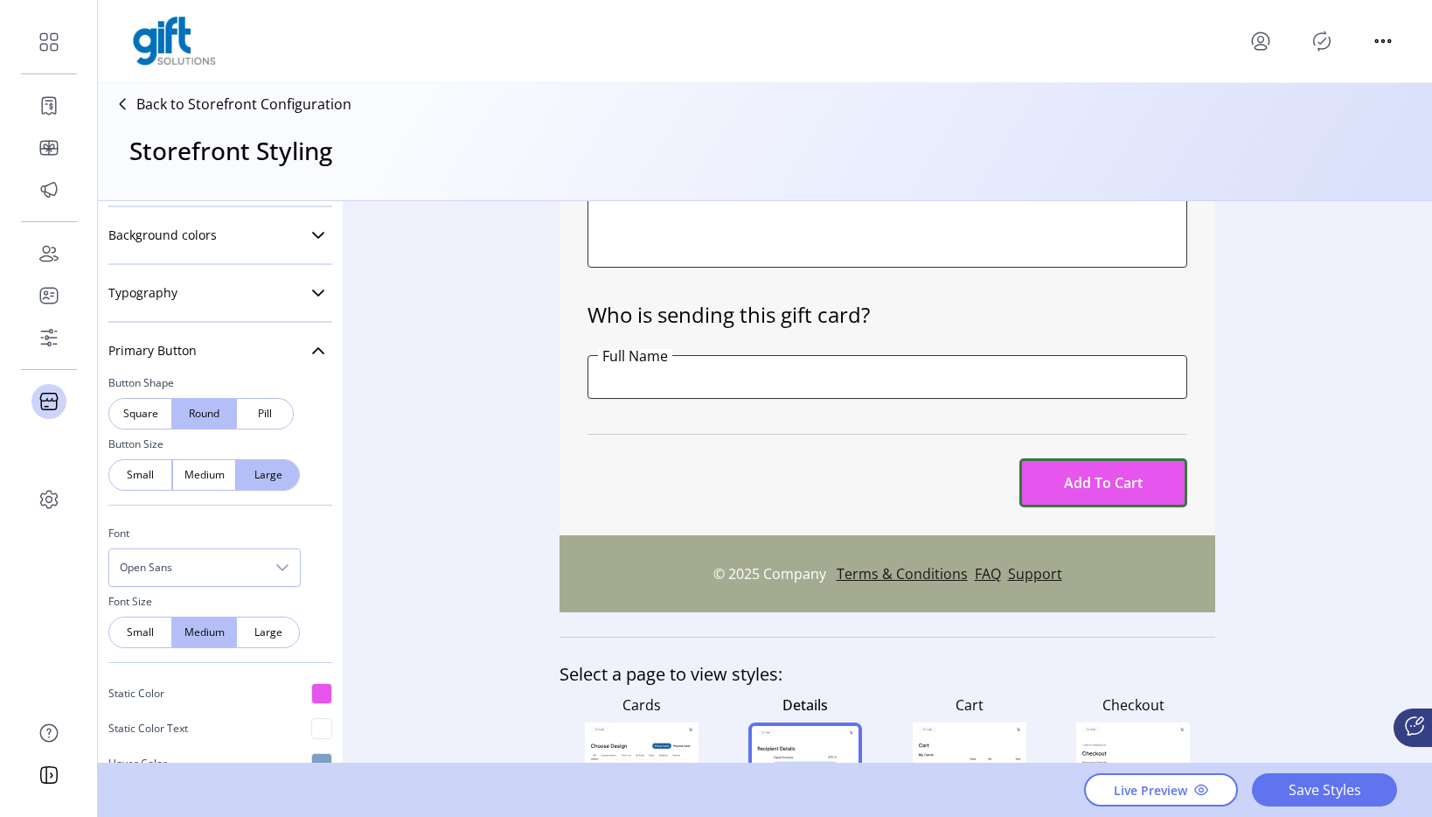
scroll to position [1093, 0]
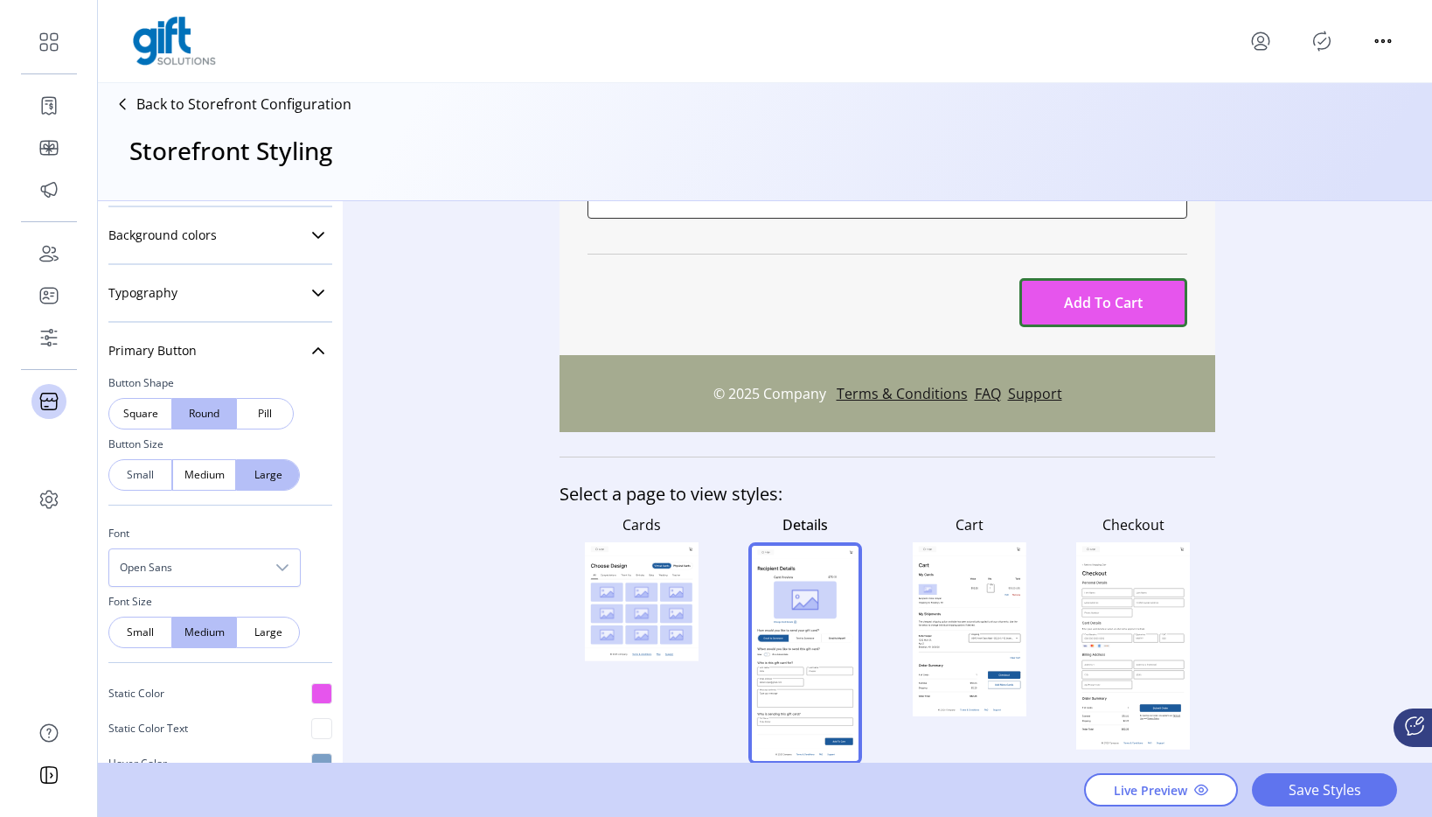
click at [141, 468] on span "Small" at bounding box center [140, 475] width 20 height 16
click at [210, 473] on span "Medium" at bounding box center [204, 475] width 20 height 16
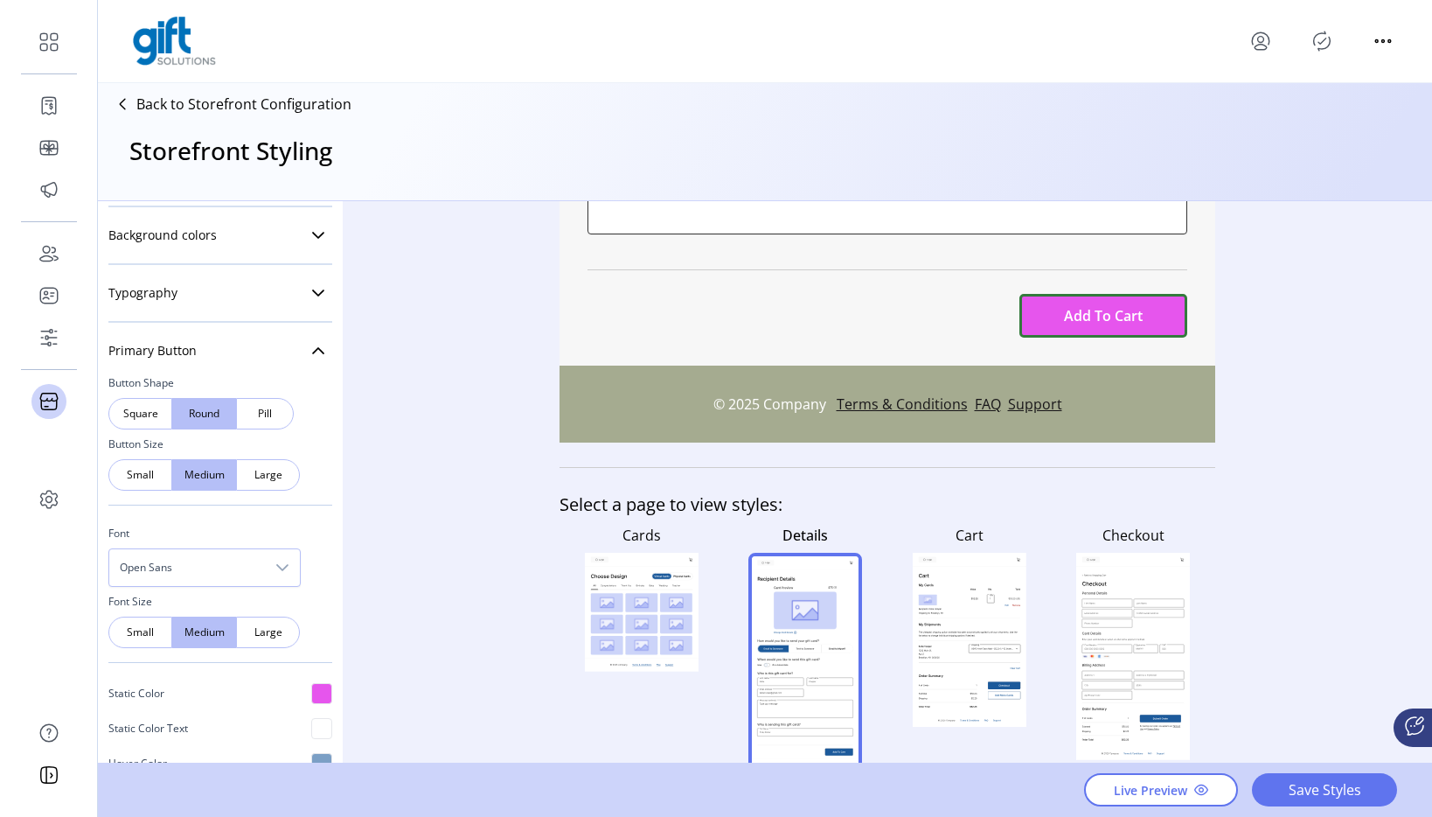
scroll to position [1077, 0]
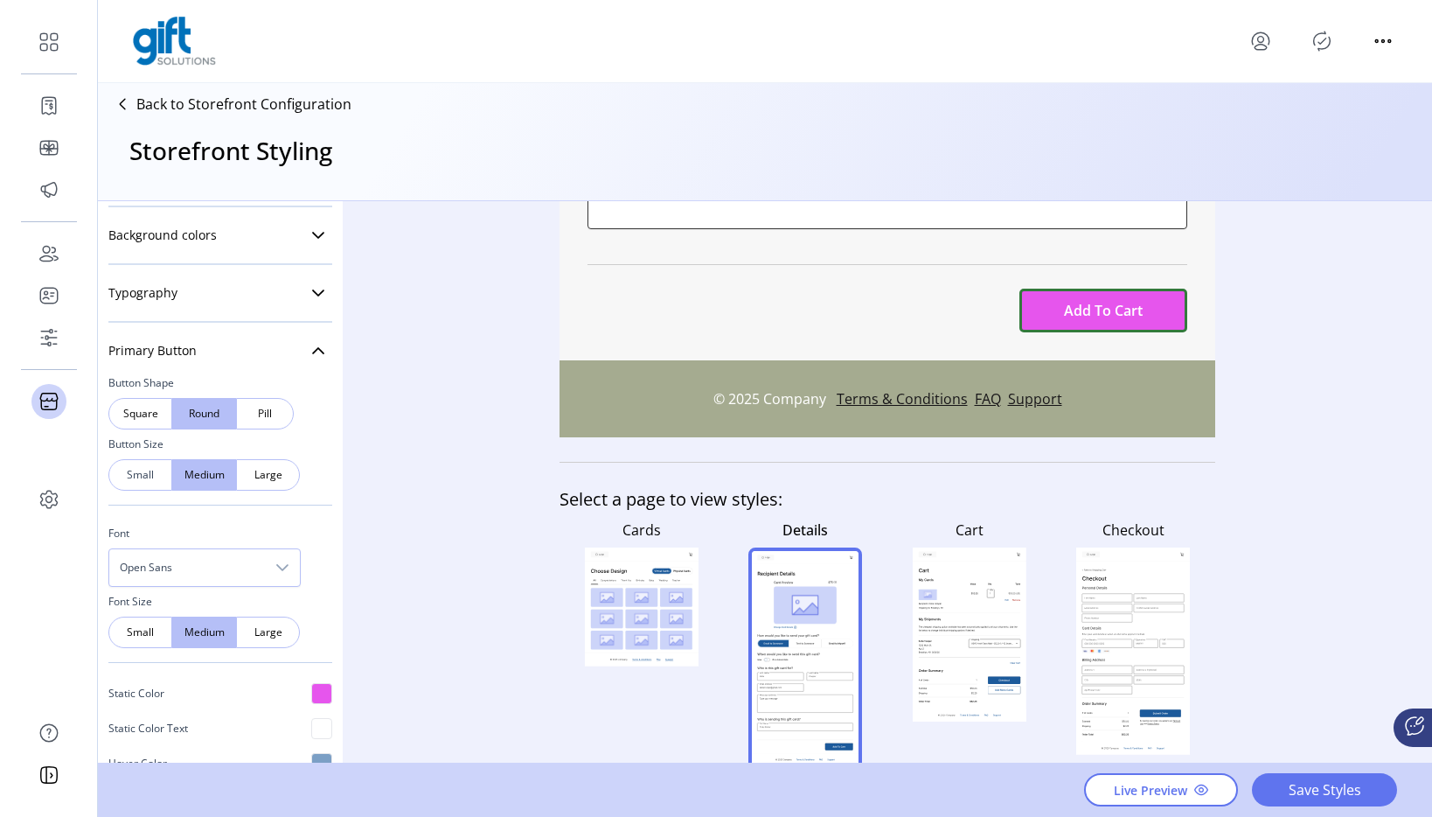
click at [131, 475] on span "Small" at bounding box center [140, 475] width 20 height 16
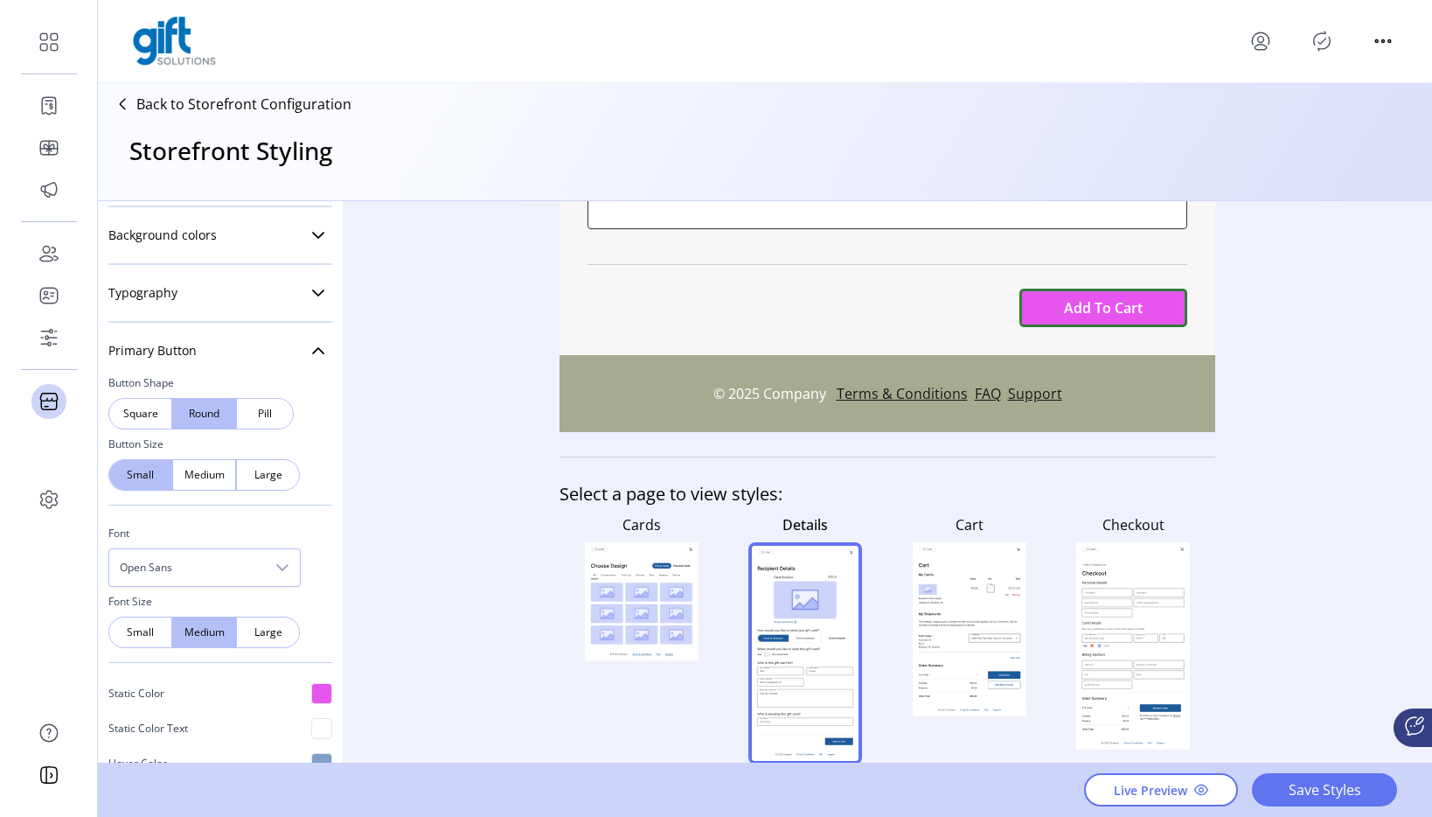
scroll to position [370, 0]
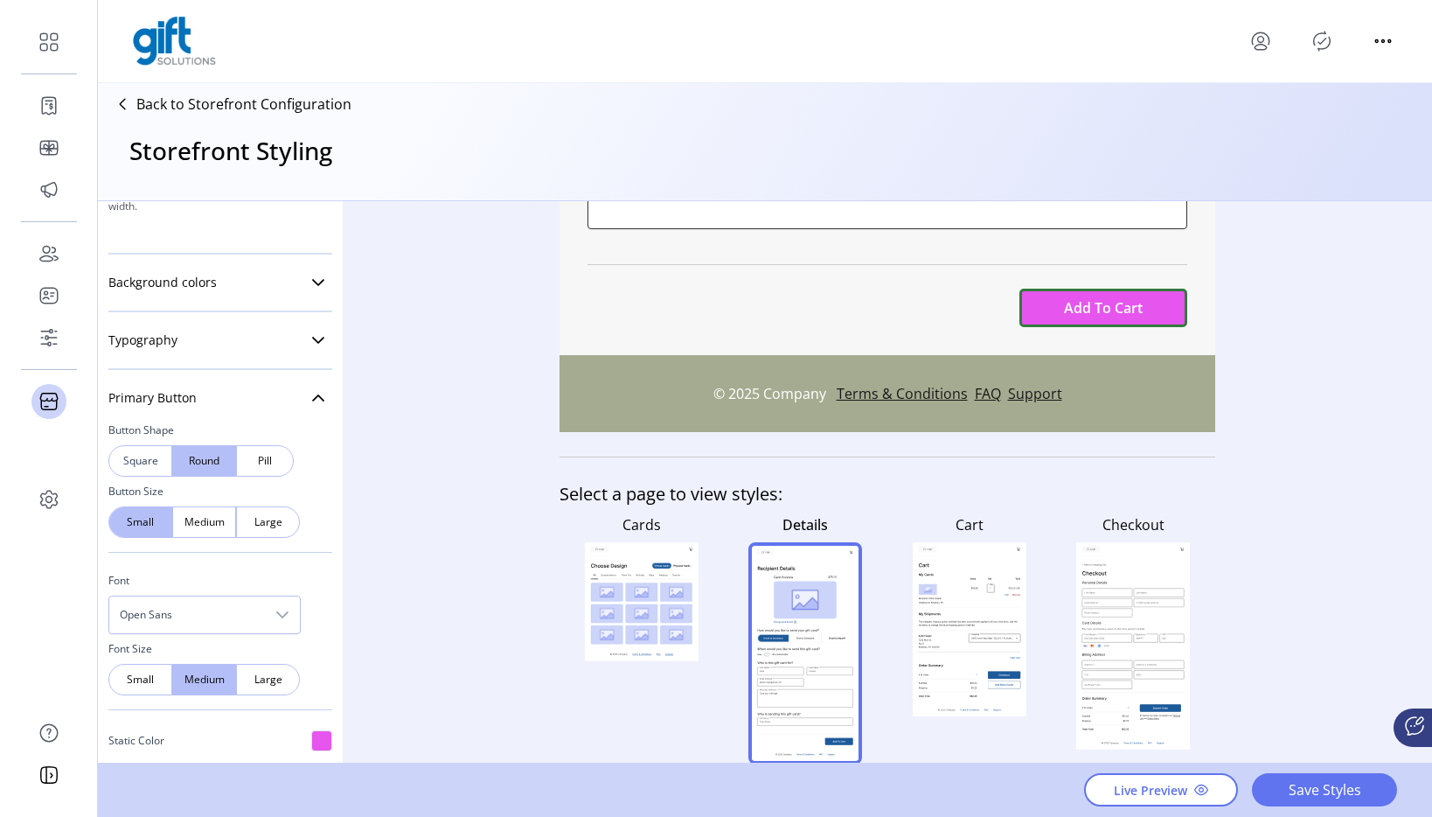
click at [130, 456] on span "Square" at bounding box center [140, 461] width 20 height 16
click at [210, 458] on span "Round" at bounding box center [204, 461] width 20 height 16
click at [330, 457] on div "Styling Toolbar Brand Logo Upload For best results upload a .png with a transpa…" at bounding box center [220, 482] width 245 height 563
click at [261, 461] on span "Pill" at bounding box center [265, 461] width 14 height 16
click at [148, 525] on span "Small" at bounding box center [140, 522] width 20 height 16
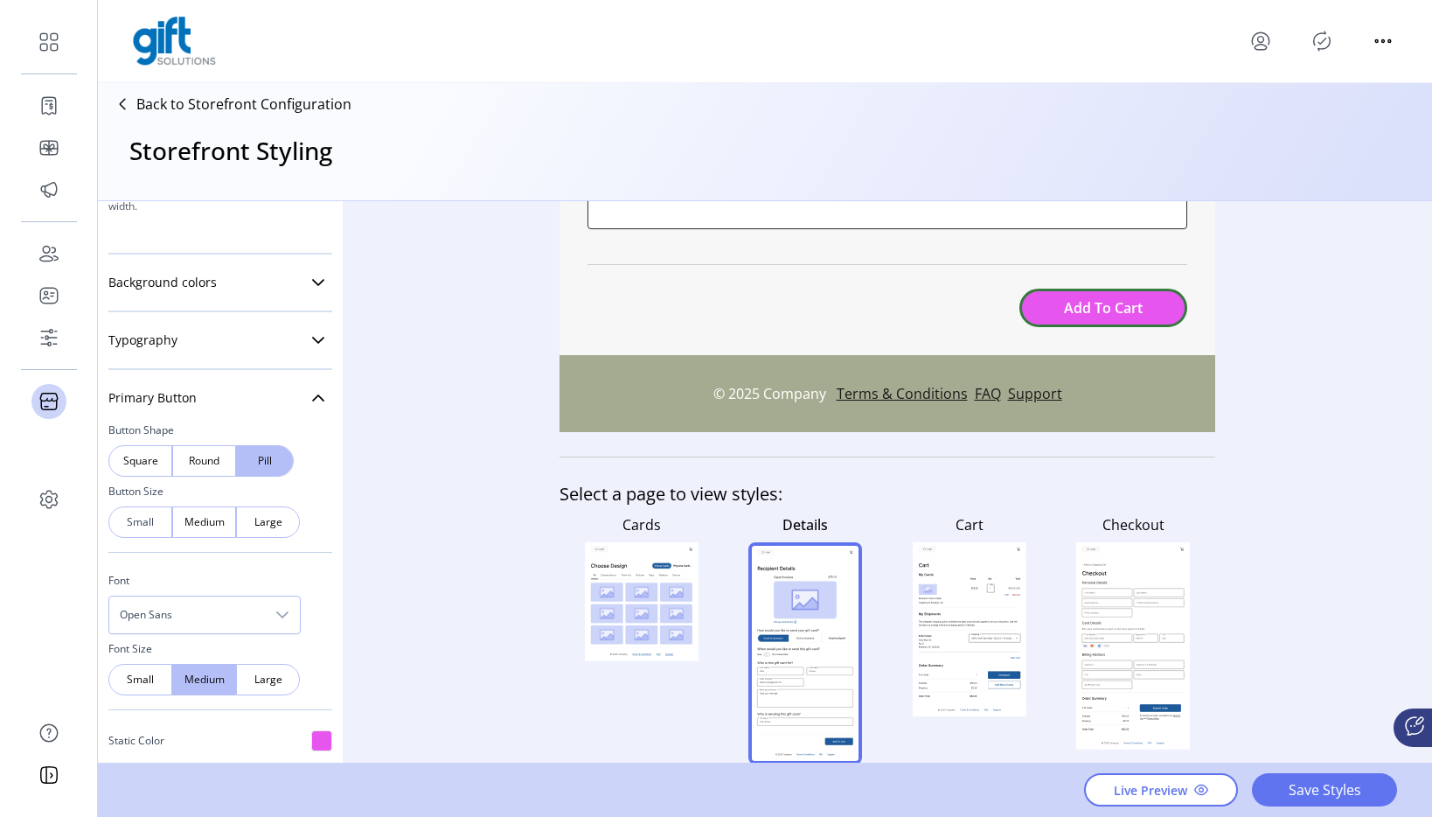
click at [141, 522] on span "Small" at bounding box center [140, 522] width 20 height 16
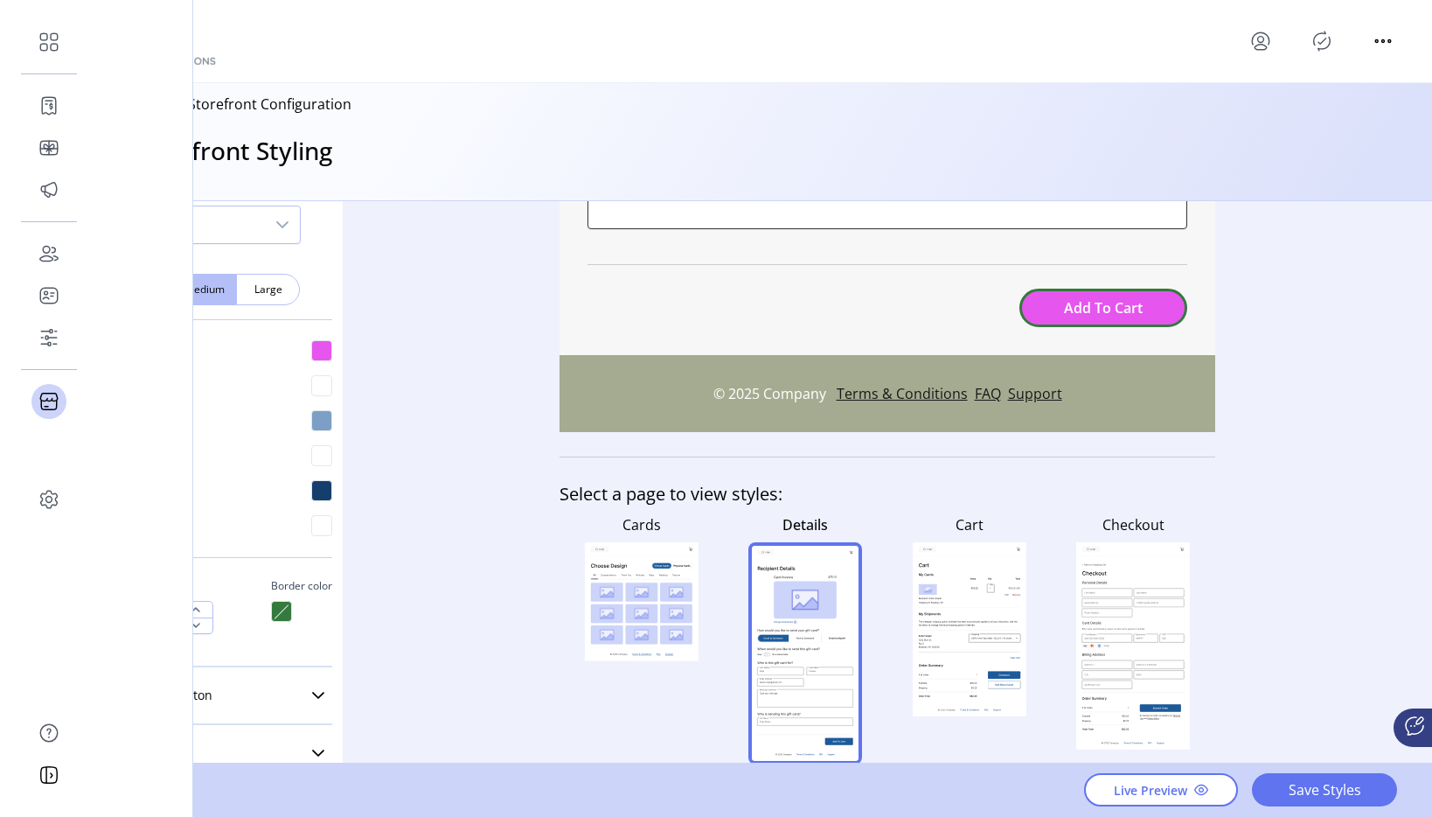
scroll to position [765, 0]
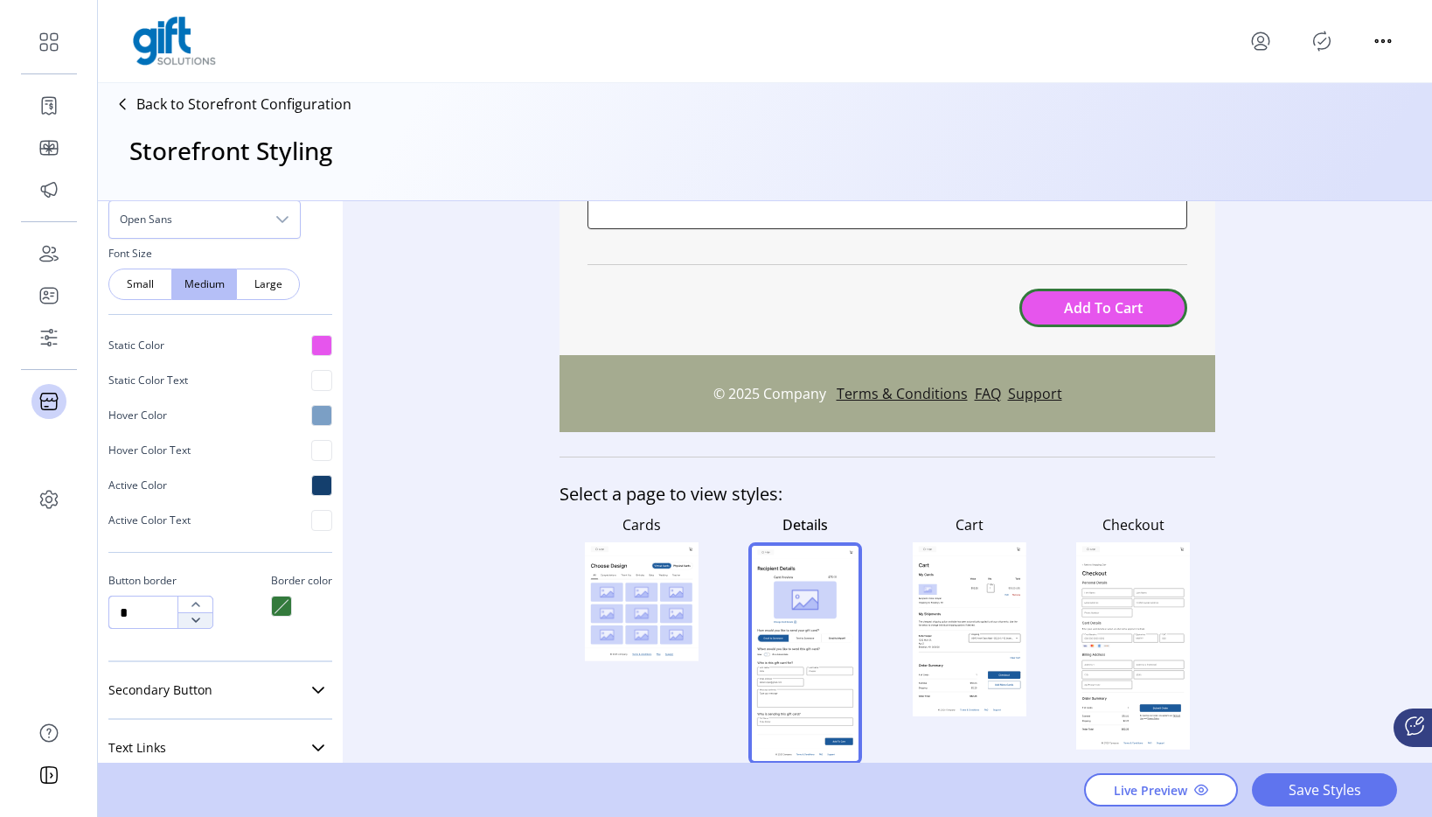
click at [203, 622] on button "button" at bounding box center [195, 620] width 35 height 17
click at [198, 604] on icon "button" at bounding box center [196, 604] width 9 height 5
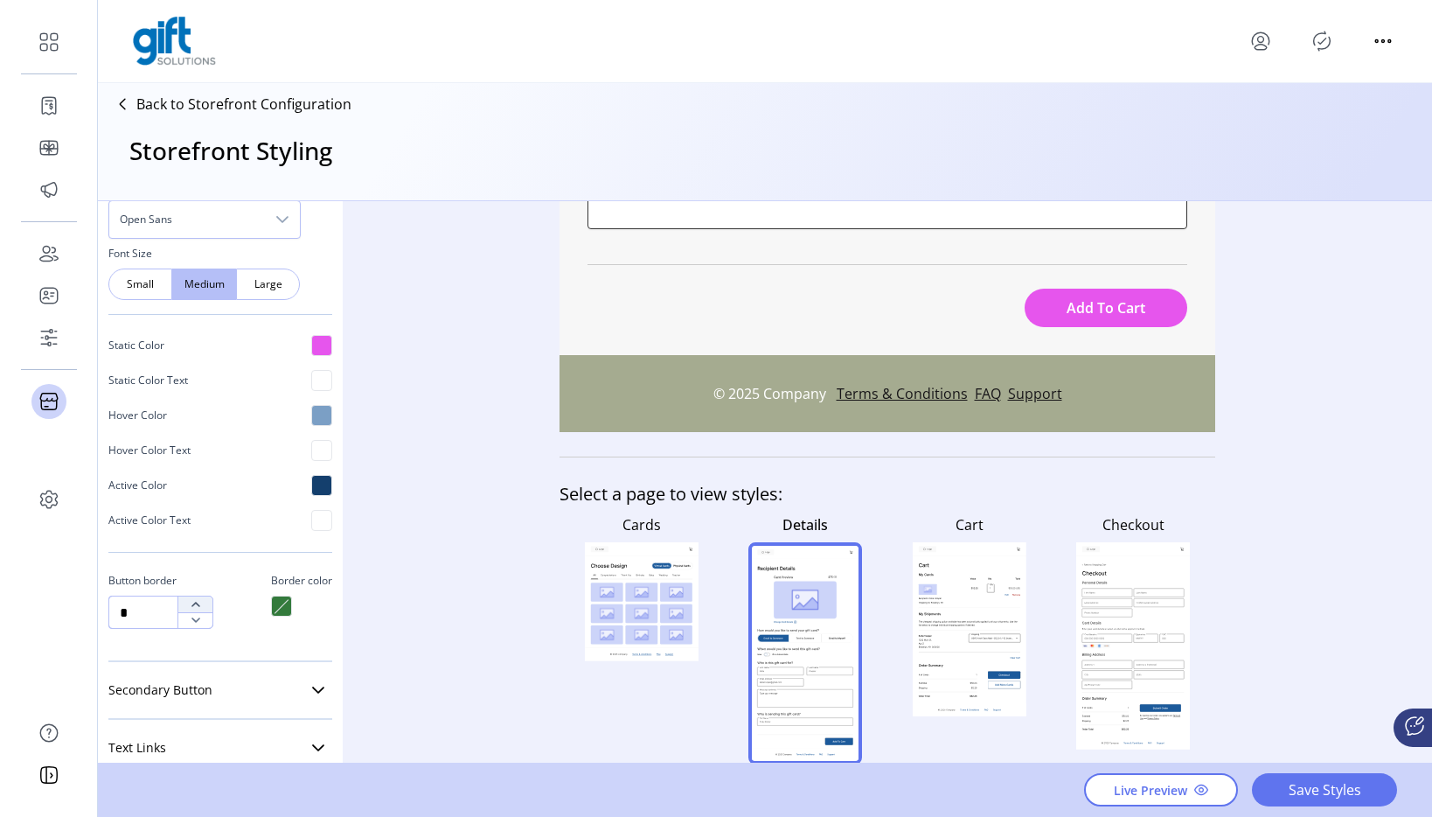
click at [198, 604] on icon "button" at bounding box center [196, 604] width 9 height 5
type input "*"
click at [198, 604] on icon "button" at bounding box center [196, 604] width 9 height 5
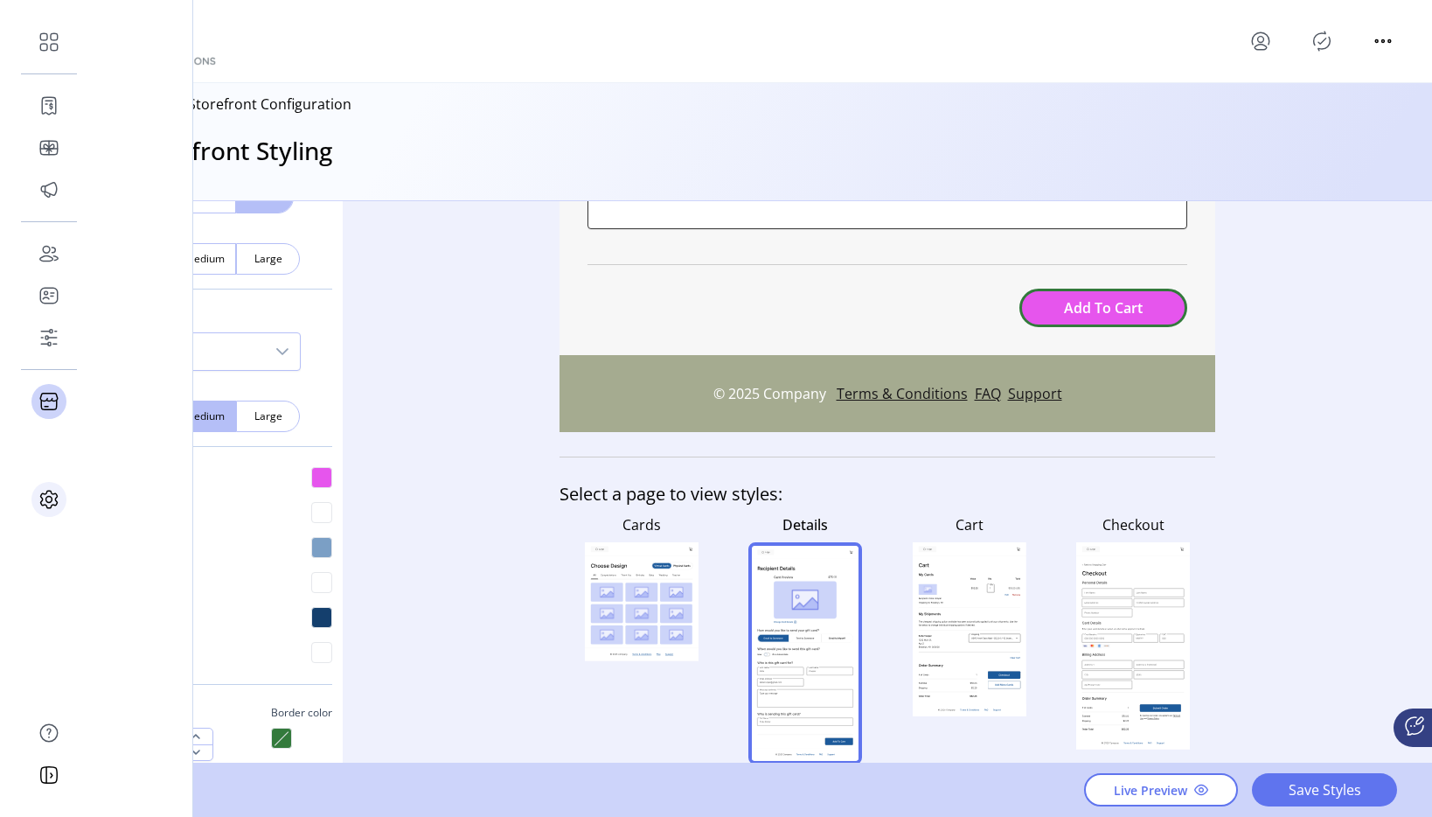
scroll to position [629, 0]
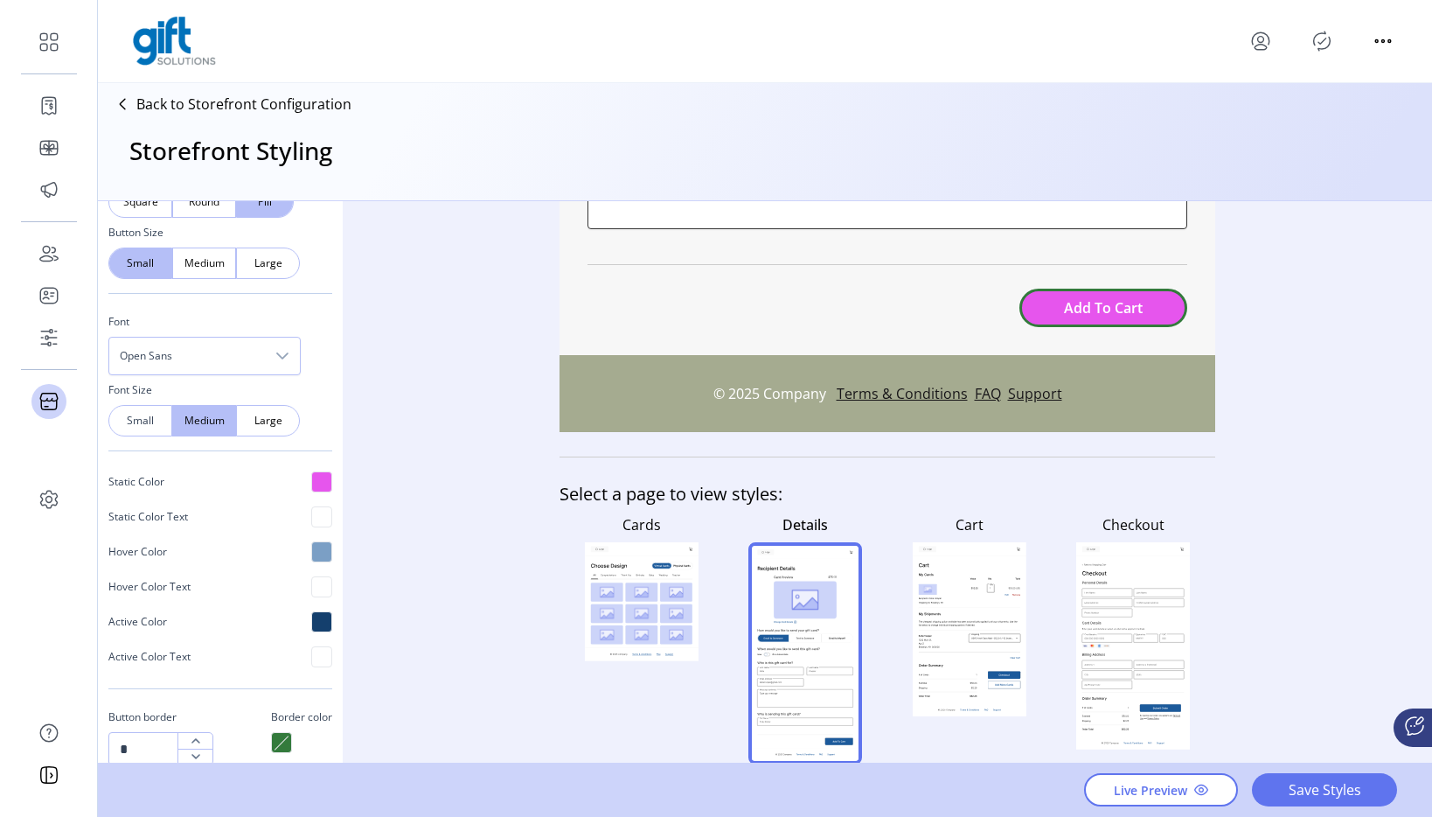
click at [144, 422] on span "Small" at bounding box center [140, 421] width 20 height 16
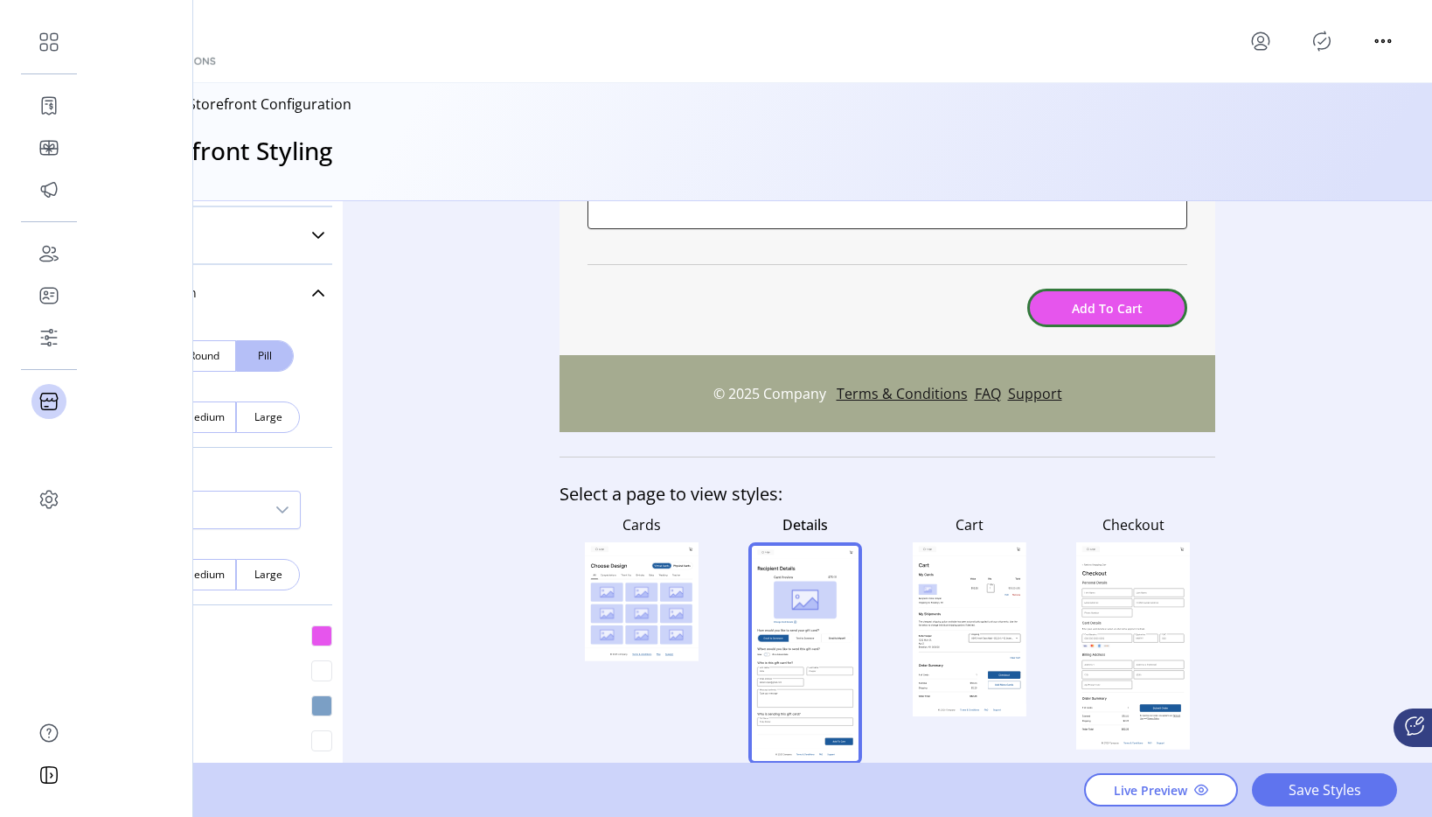
scroll to position [474, 0]
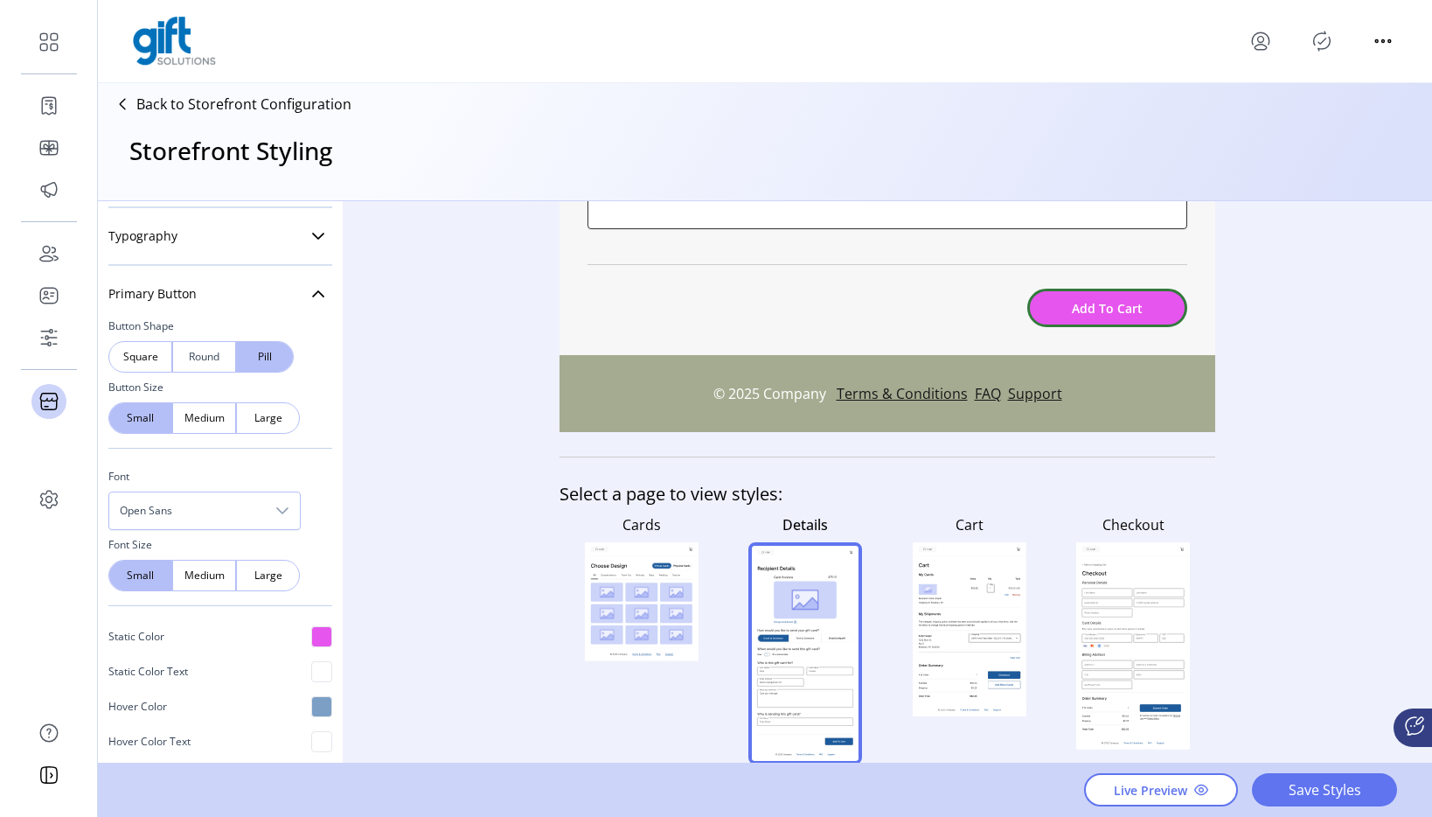
click at [207, 353] on span "Round" at bounding box center [204, 357] width 20 height 16
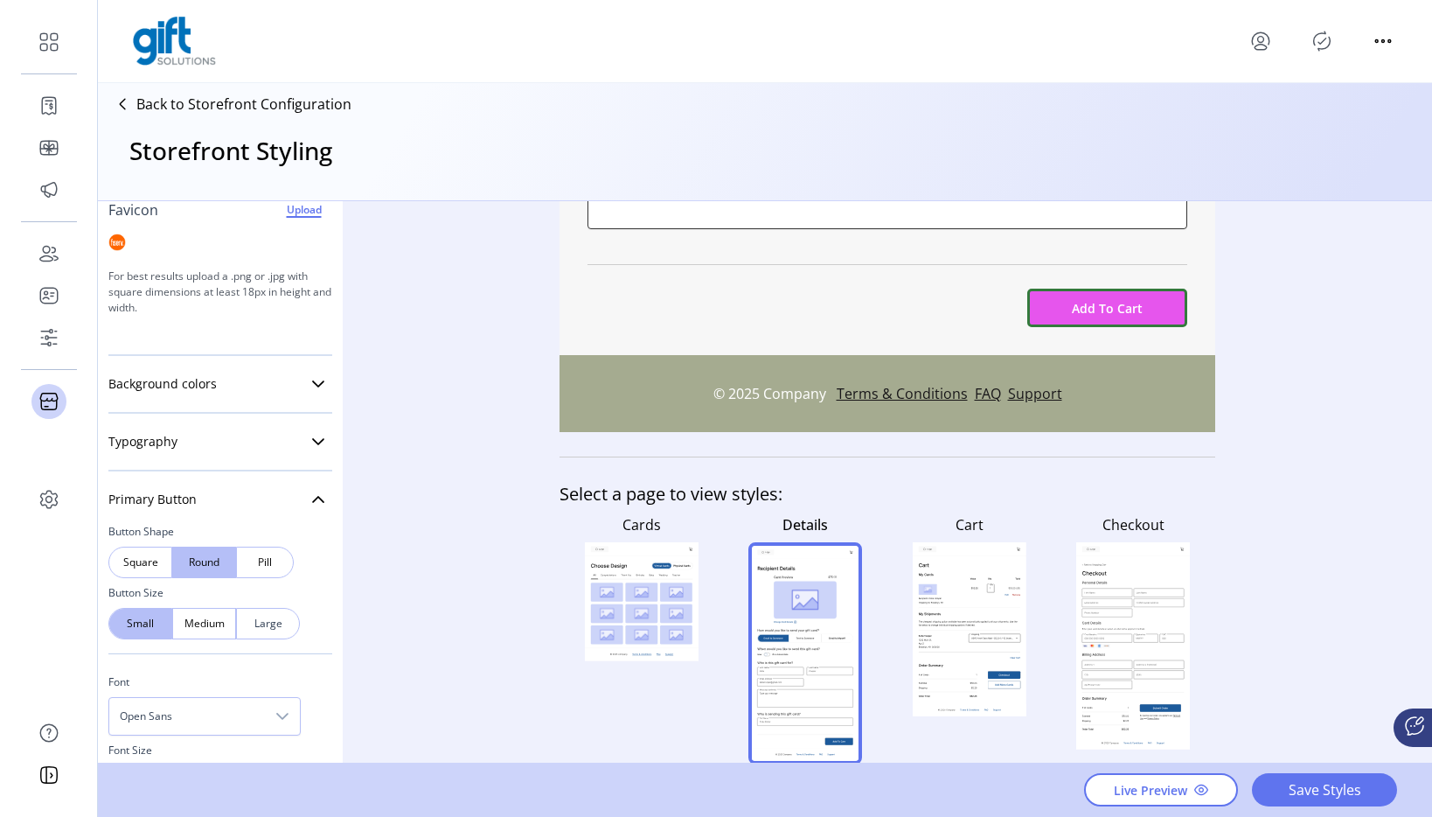
scroll to position [252, 0]
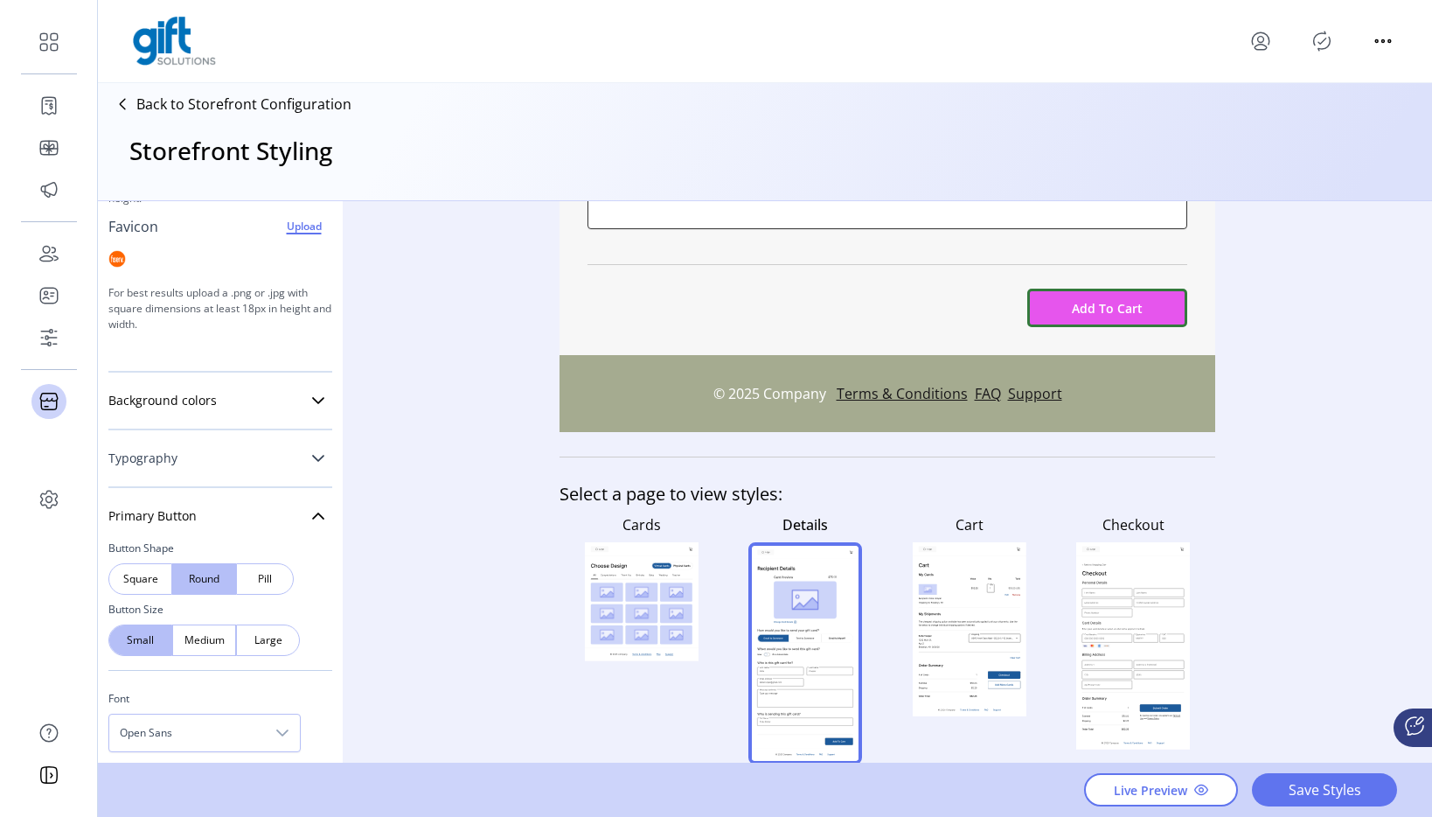
click at [238, 450] on link "Typography" at bounding box center [220, 458] width 224 height 35
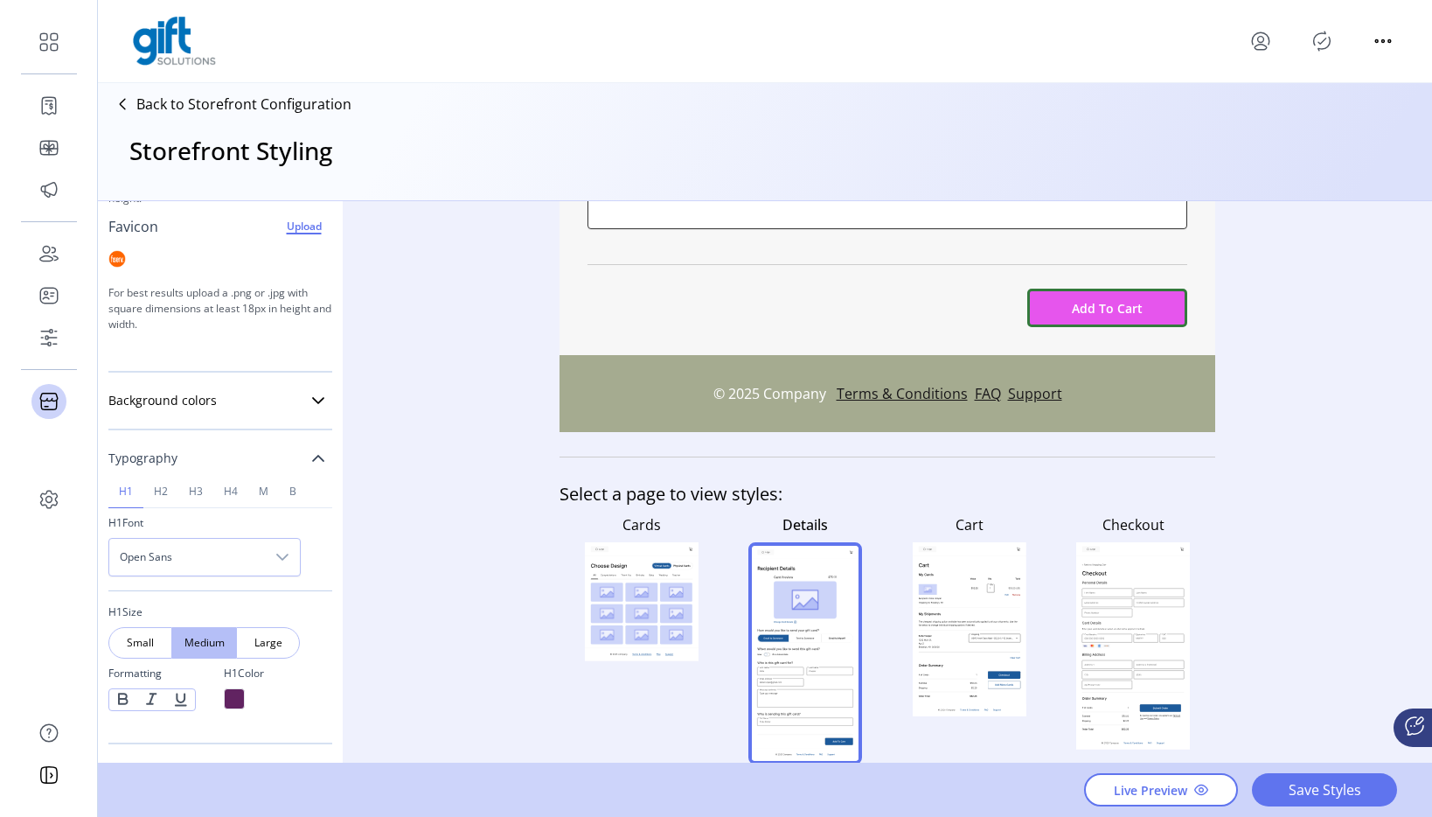
click at [236, 450] on link "Typography" at bounding box center [220, 458] width 224 height 35
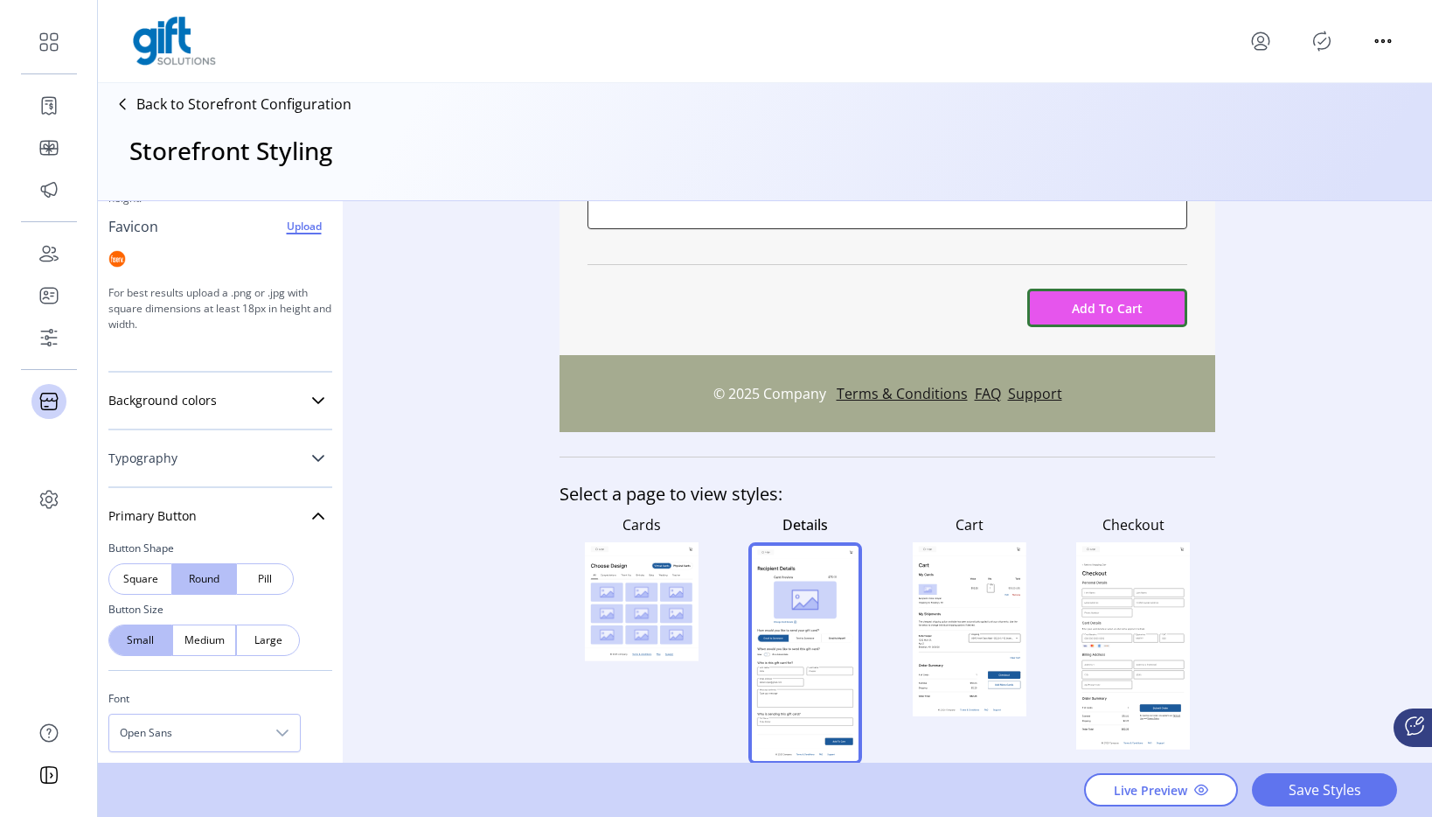
click at [236, 450] on link "Typography" at bounding box center [220, 458] width 224 height 35
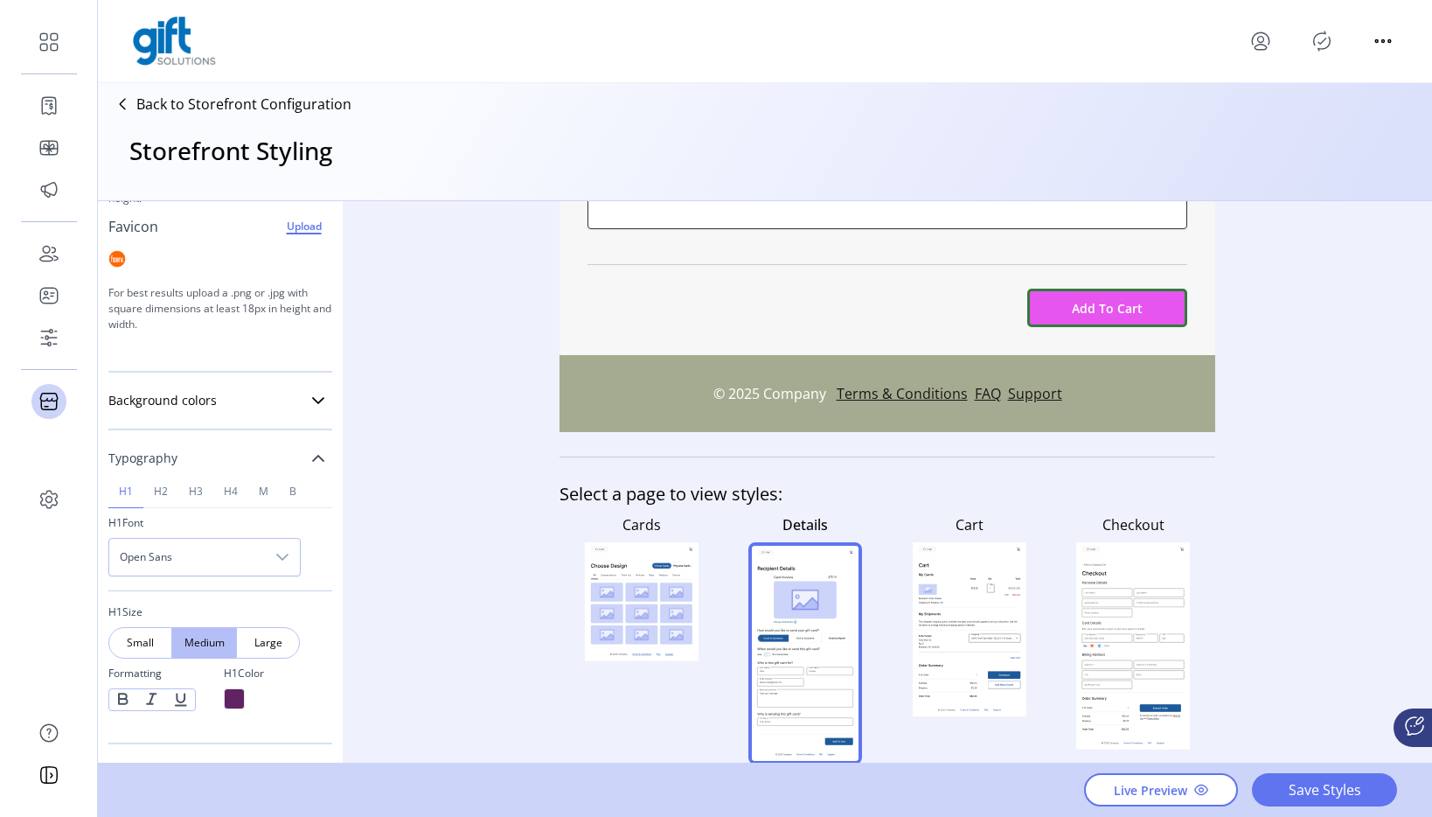
click at [300, 457] on link "Typography" at bounding box center [220, 458] width 224 height 35
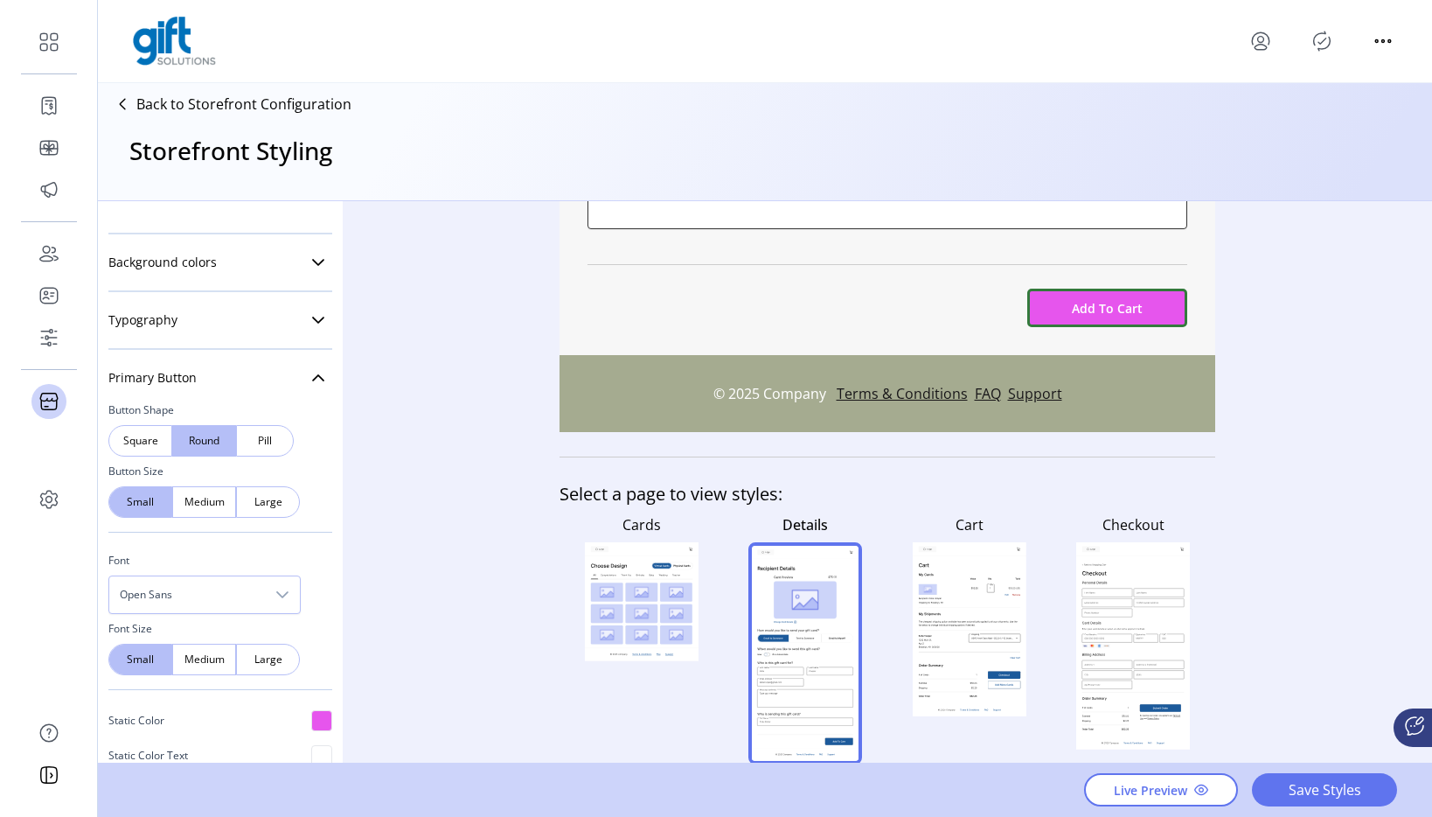
scroll to position [394, 0]
